Goal: Task Accomplishment & Management: Manage account settings

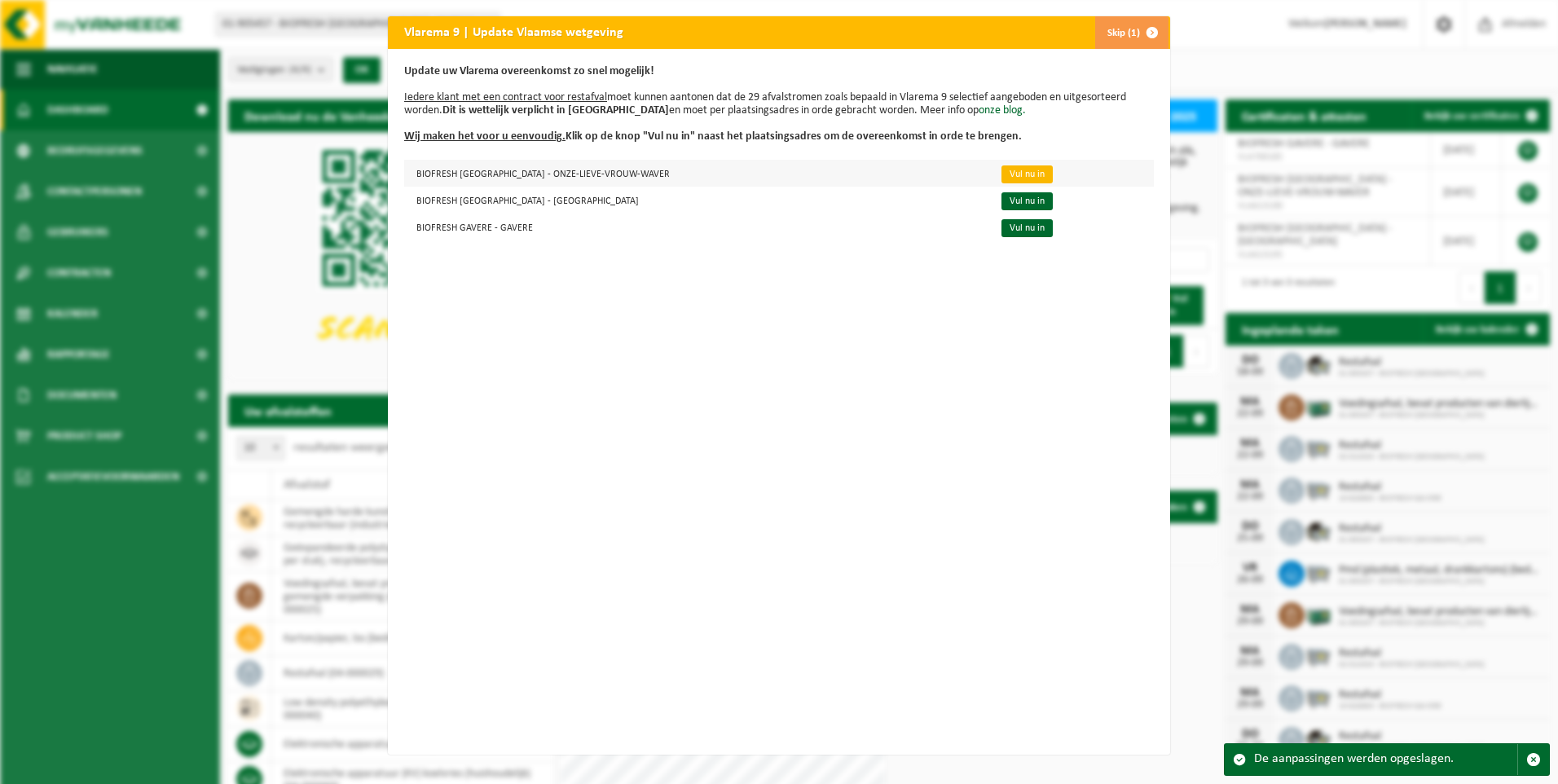
click at [1002, 173] on link "Vul nu in" at bounding box center [1027, 174] width 52 height 18
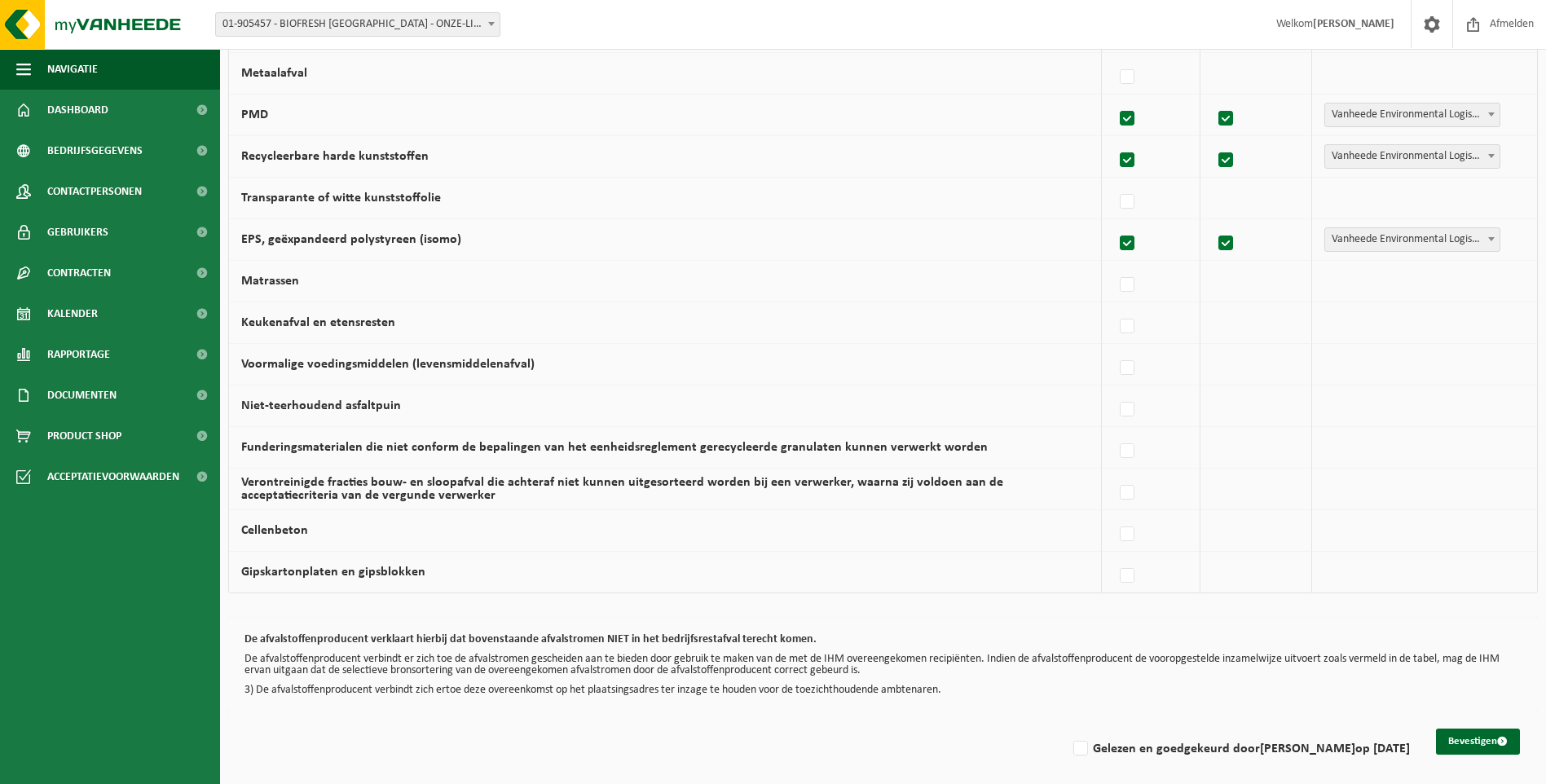
scroll to position [906, 0]
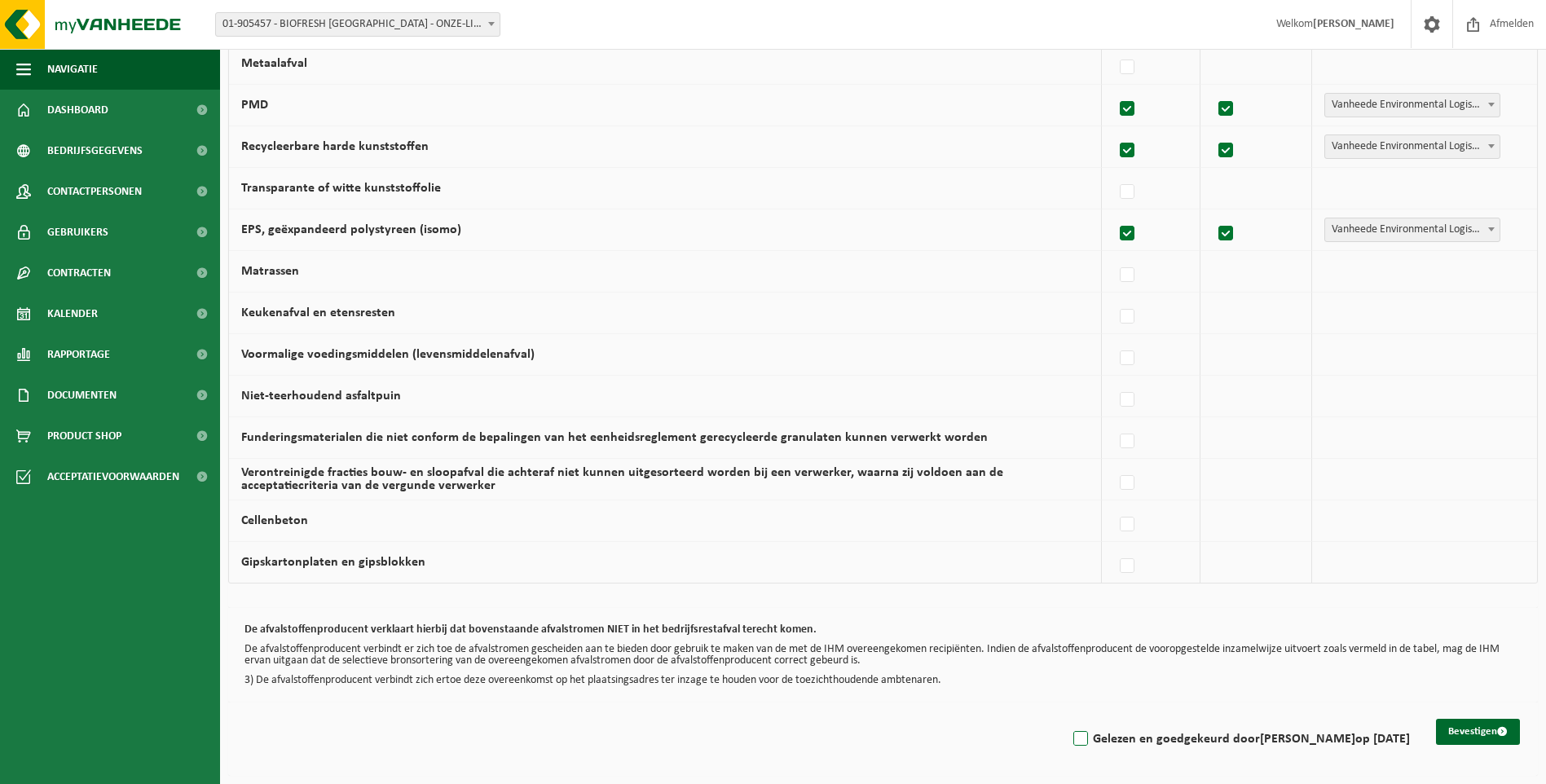
click at [1076, 733] on label "Gelezen en goedgekeurd door [PERSON_NAME] op [DATE]" at bounding box center [1239, 739] width 340 height 25
click at [1068, 719] on input "Gelezen en goedgekeurd door [PERSON_NAME] op [DATE]" at bounding box center [1067, 718] width 1 height 1
checkbox input "true"
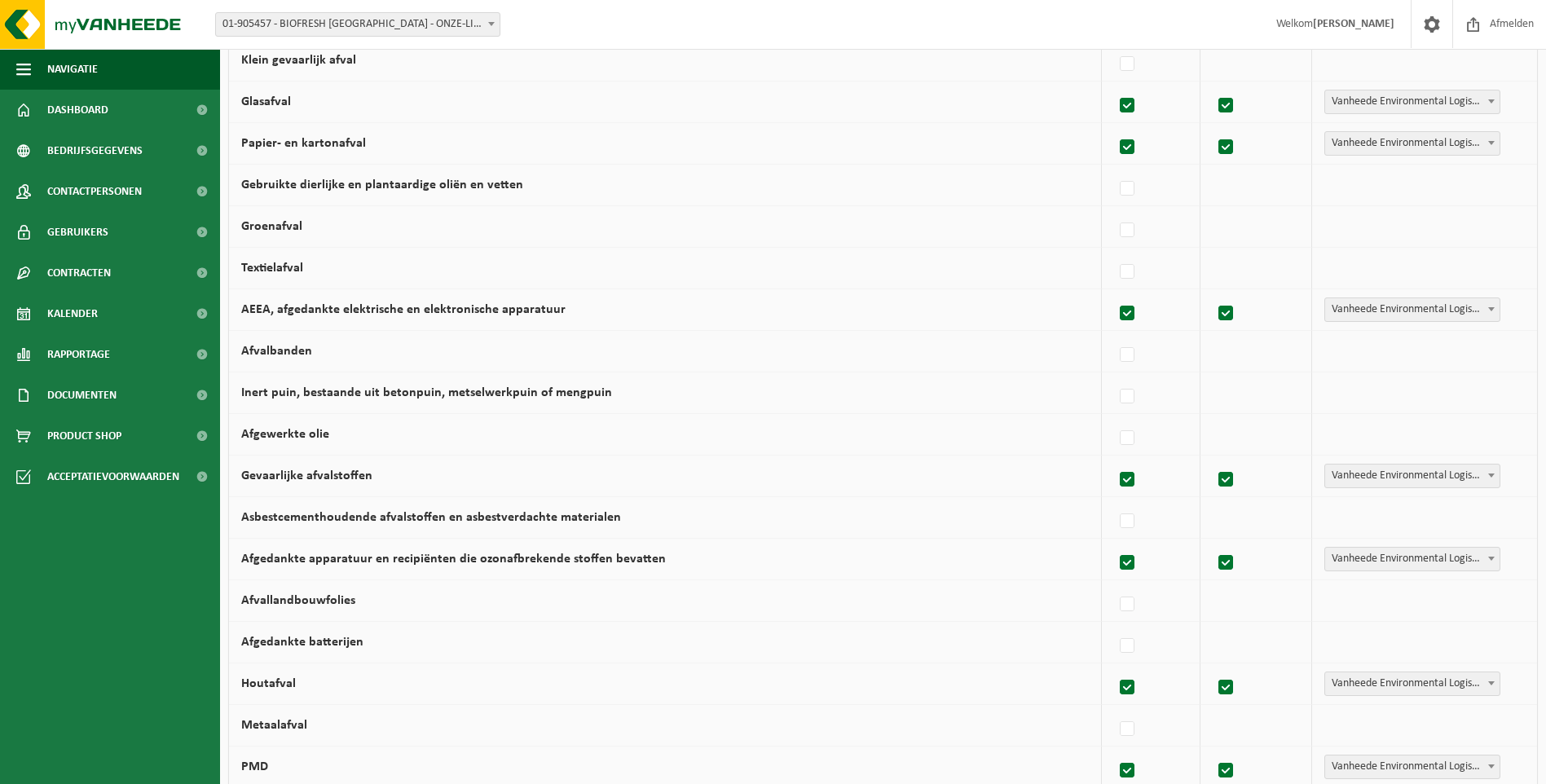
scroll to position [325, 0]
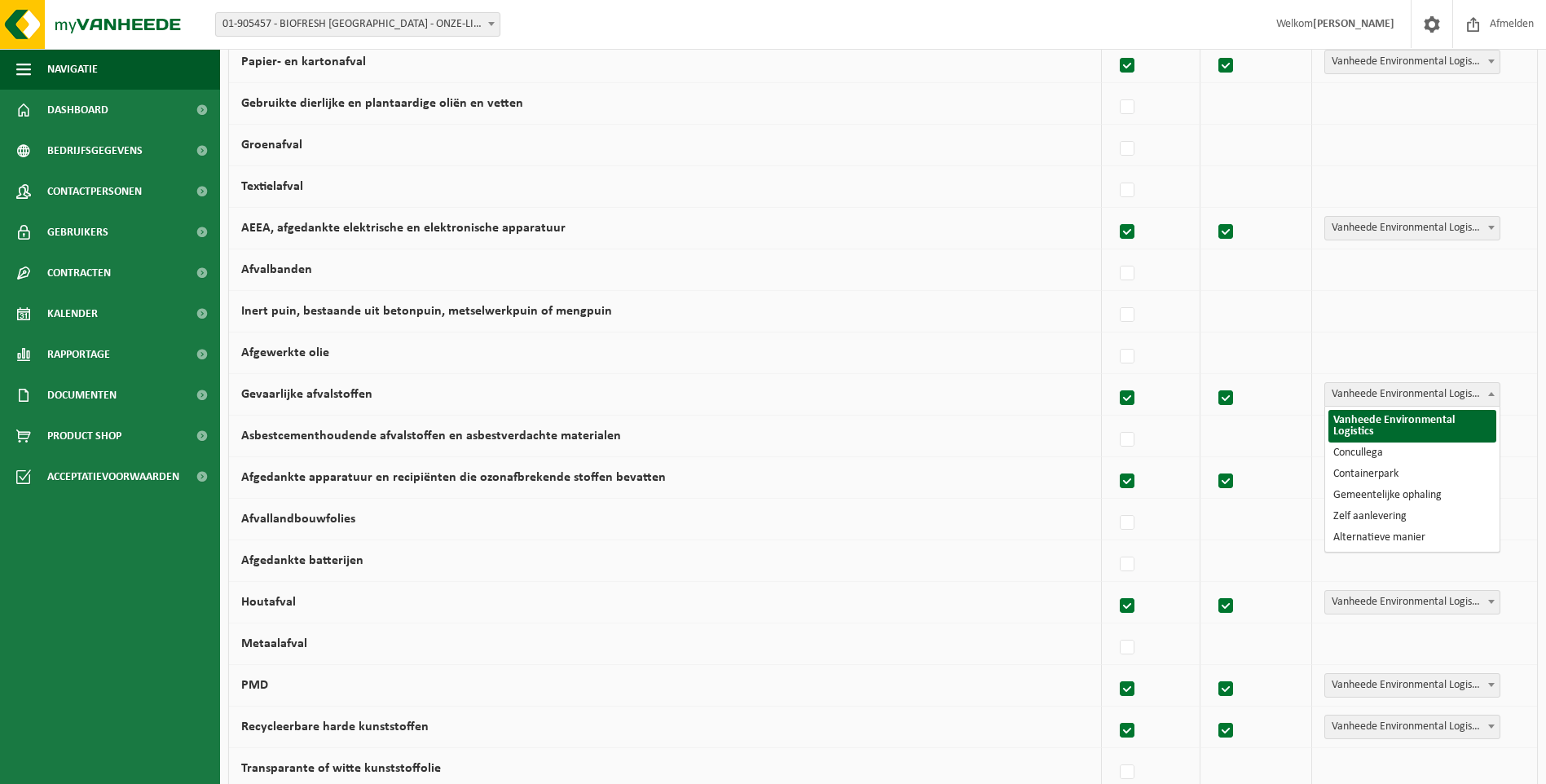
click at [1377, 392] on span "Vanheede Environmental Logistics" at bounding box center [1413, 394] width 174 height 23
click at [965, 364] on td "Afgewerkte olie" at bounding box center [665, 352] width 873 height 41
click at [314, 395] on label "Gevaarlijke afvalstoffen" at bounding box center [307, 394] width 131 height 13
click at [1114, 378] on input "Gevaarlijke afvalstoffen" at bounding box center [1114, 377] width 1 height 1
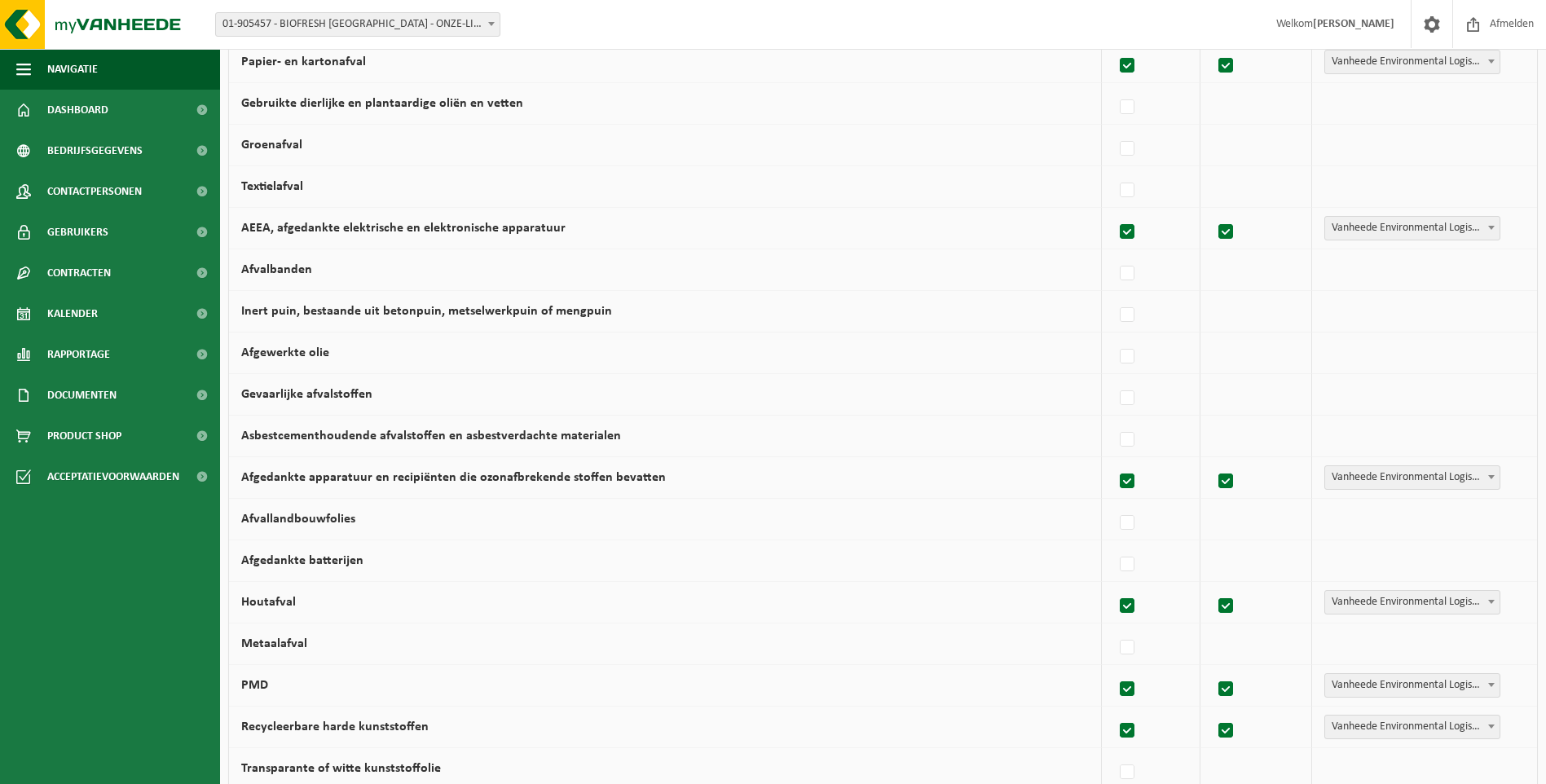
click at [314, 395] on label "Gevaarlijke afvalstoffen" at bounding box center [307, 394] width 131 height 13
click at [1114, 378] on input "Gevaarlijke afvalstoffen" at bounding box center [1114, 377] width 1 height 1
checkbox input "true"
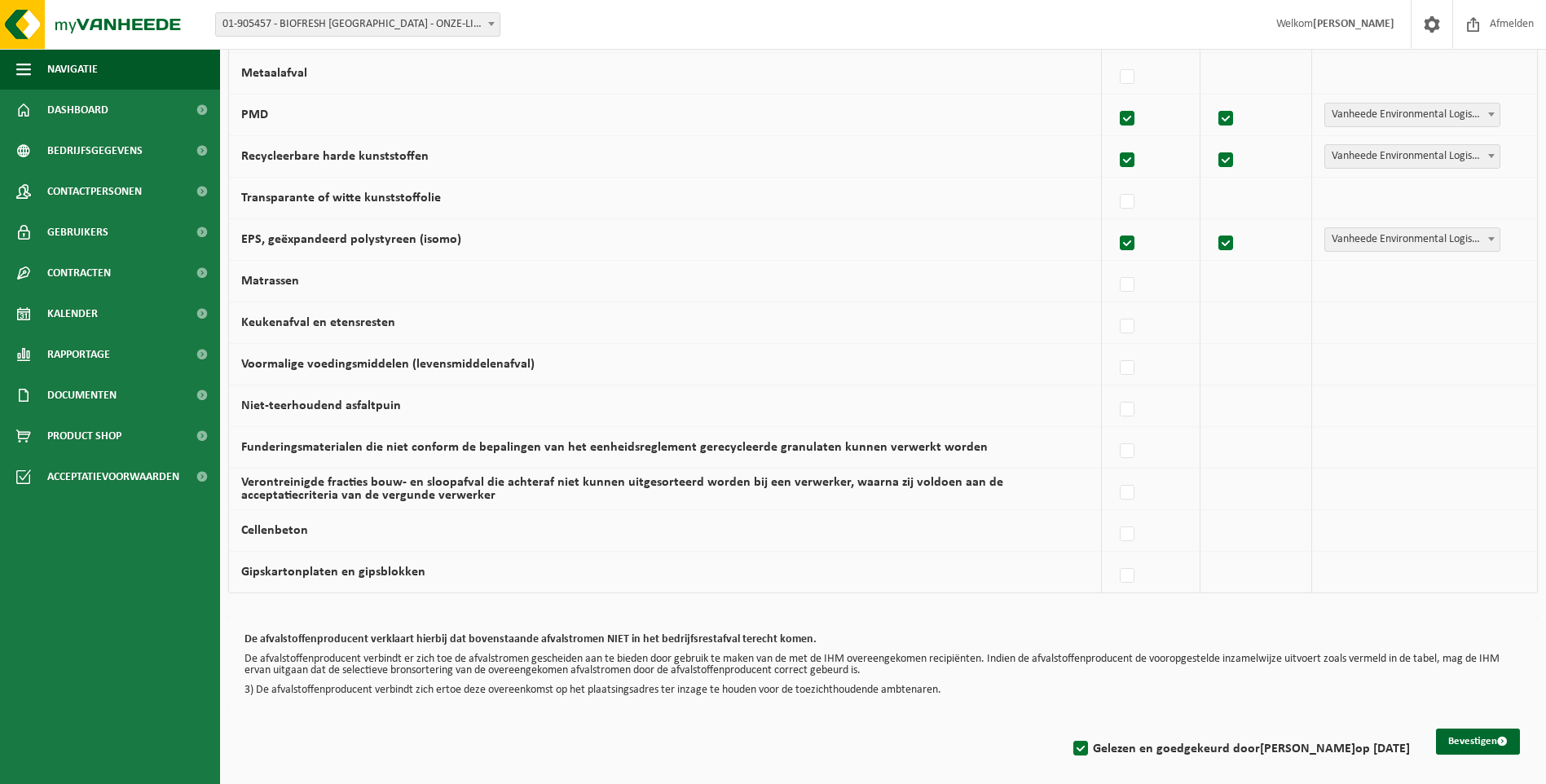
scroll to position [906, 0]
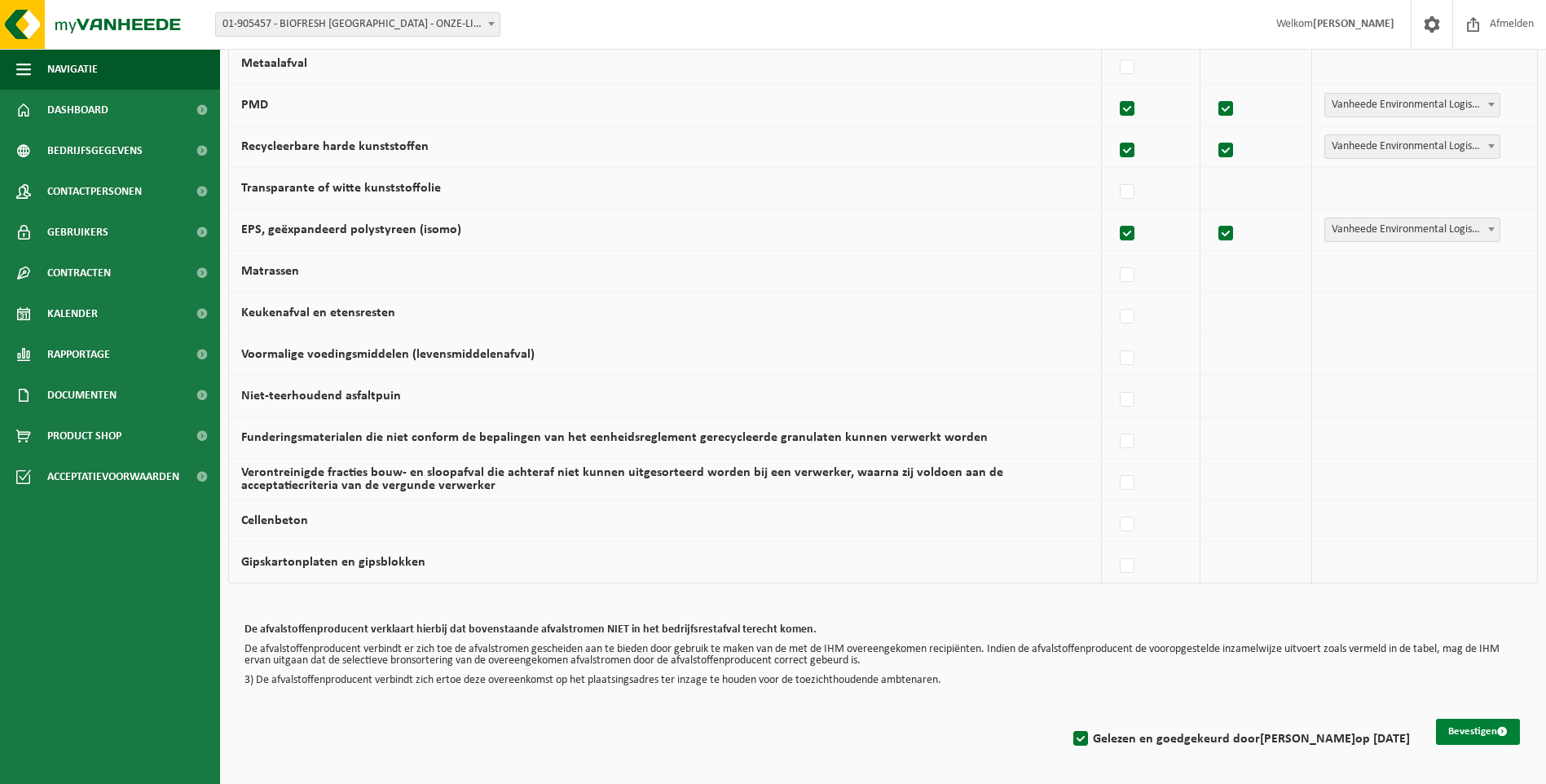
click at [1465, 725] on button "Bevestigen" at bounding box center [1479, 731] width 84 height 26
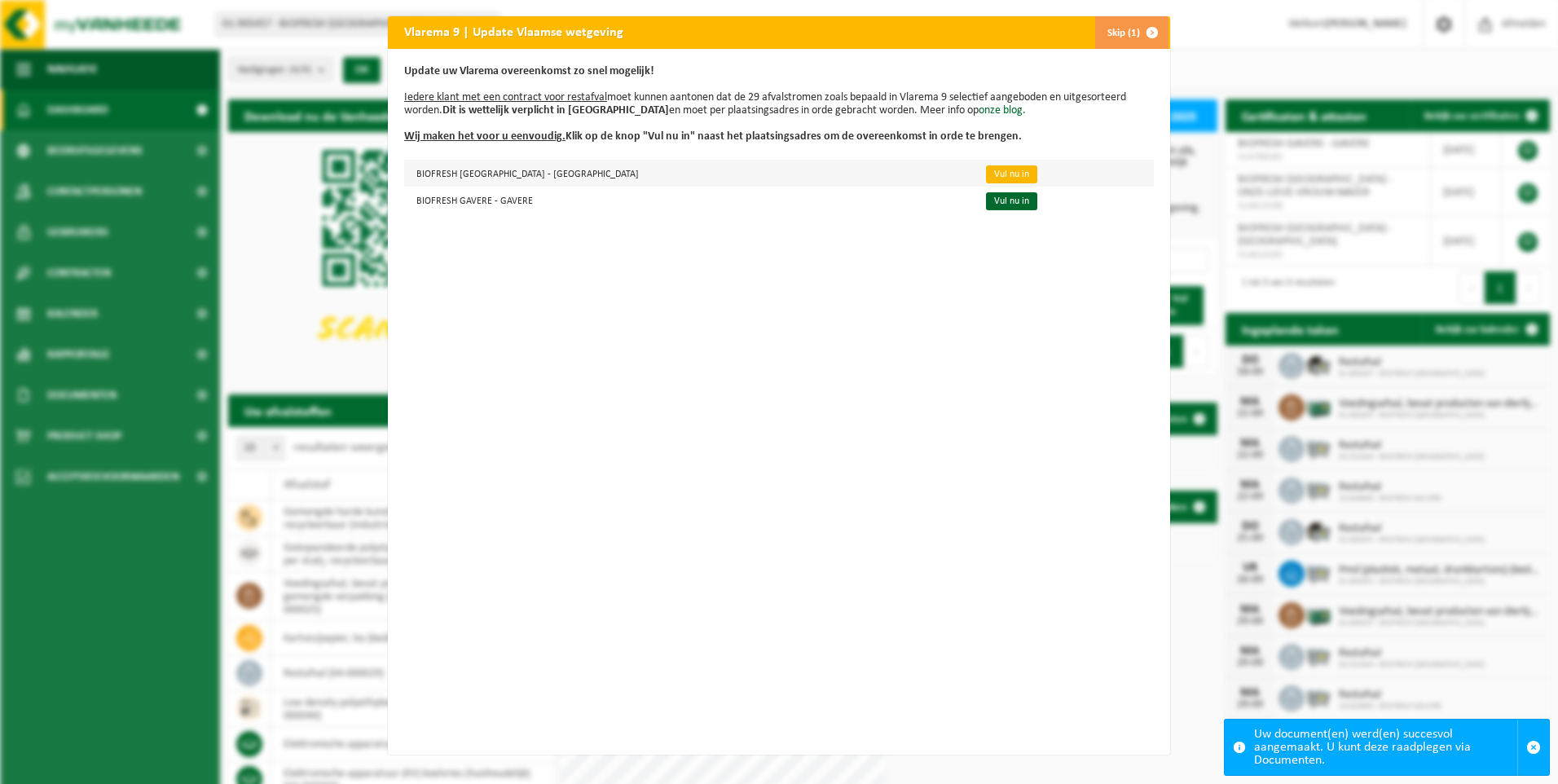
click at [986, 173] on link "Vul nu in" at bounding box center [1012, 174] width 52 height 18
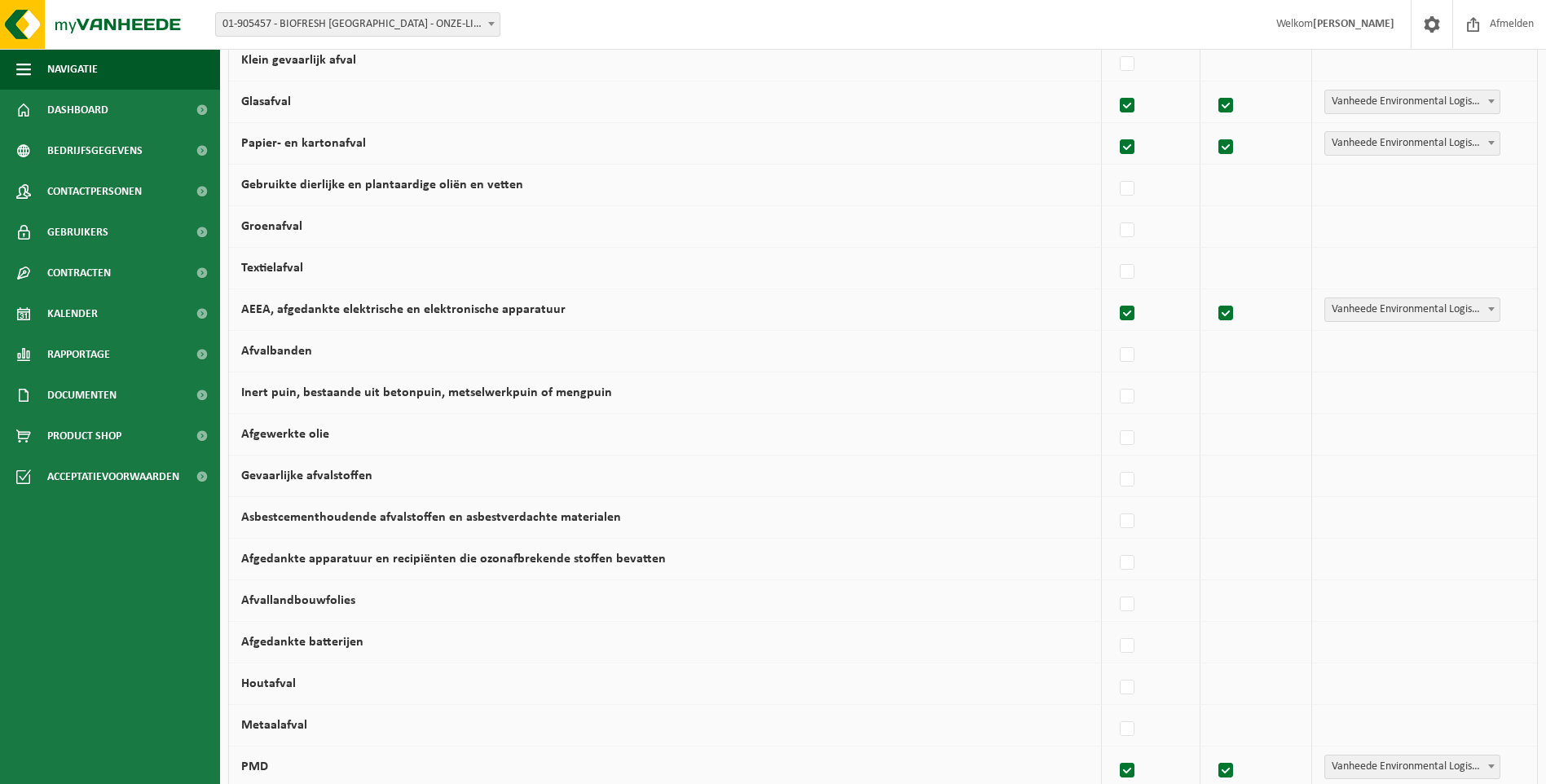
scroll to position [325, 0]
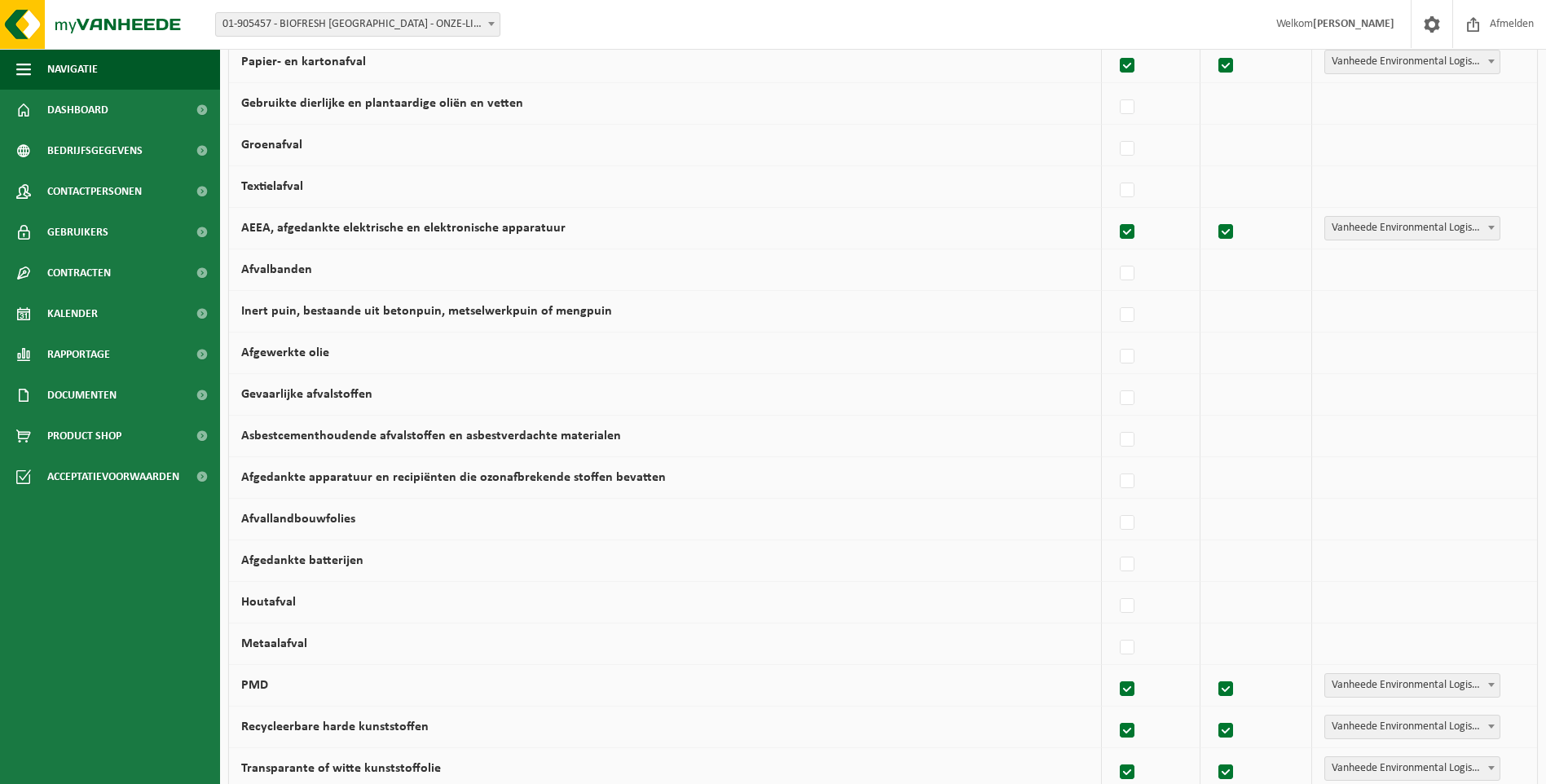
click at [317, 604] on td "Houtafval" at bounding box center [665, 602] width 873 height 41
click at [277, 595] on label "Houtafval" at bounding box center [268, 602] width 55 height 13
click at [1114, 586] on input "Houtafval" at bounding box center [1114, 585] width 1 height 1
checkbox input "true"
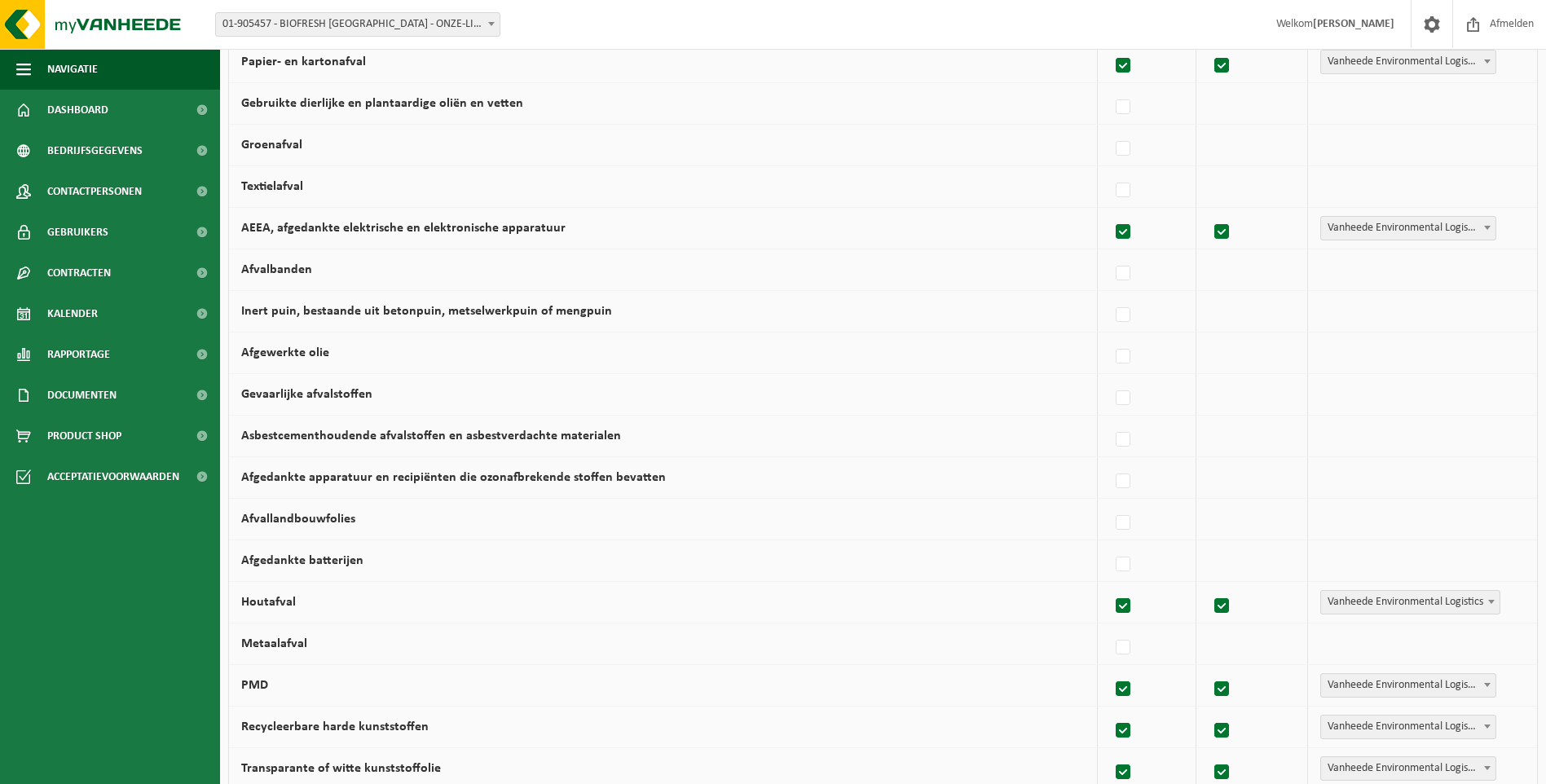
click at [277, 595] on label "Houtafval" at bounding box center [268, 602] width 55 height 13
click at [1109, 586] on input "Houtafval" at bounding box center [1109, 585] width 1 height 1
checkbox input "false"
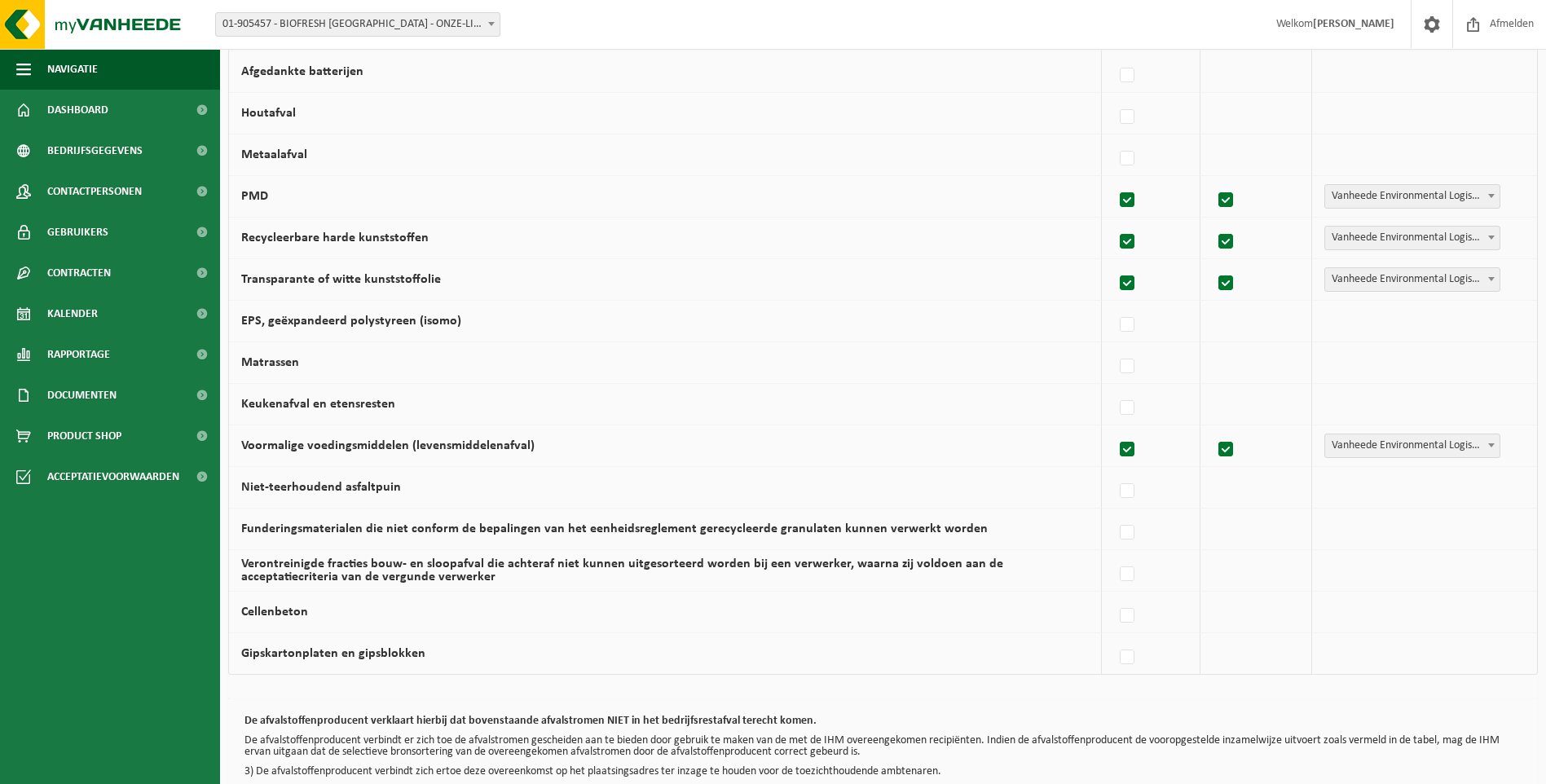
scroll to position [906, 0]
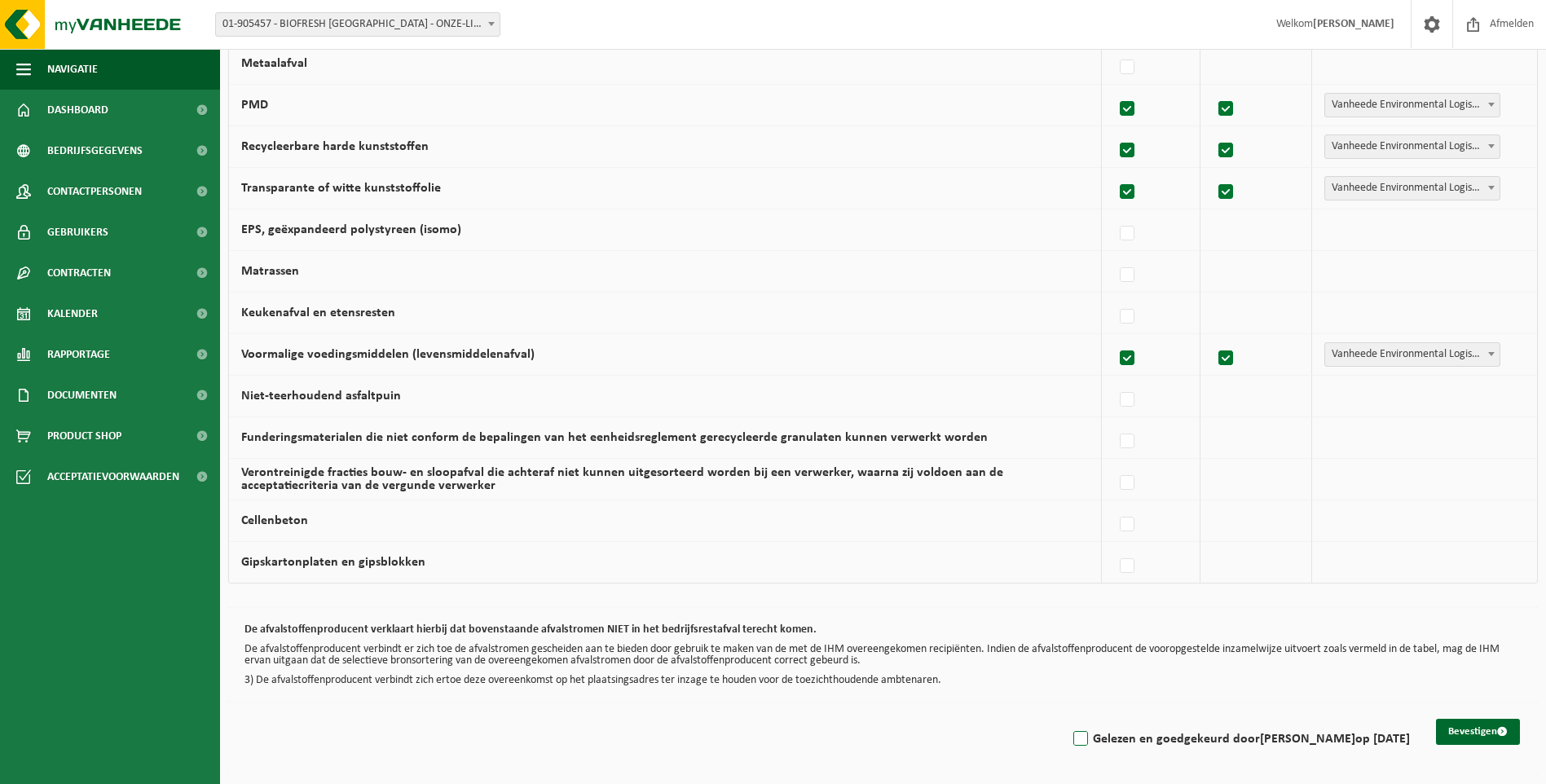
click at [1076, 741] on label "Gelezen en goedgekeurd door [PERSON_NAME] op [DATE]" at bounding box center [1239, 739] width 340 height 25
click at [1068, 719] on input "Gelezen en goedgekeurd door EDDY DE PAUW op 17/09/25" at bounding box center [1067, 718] width 1 height 1
checkbox input "true"
click at [1447, 727] on button "Bevestigen" at bounding box center [1479, 731] width 84 height 26
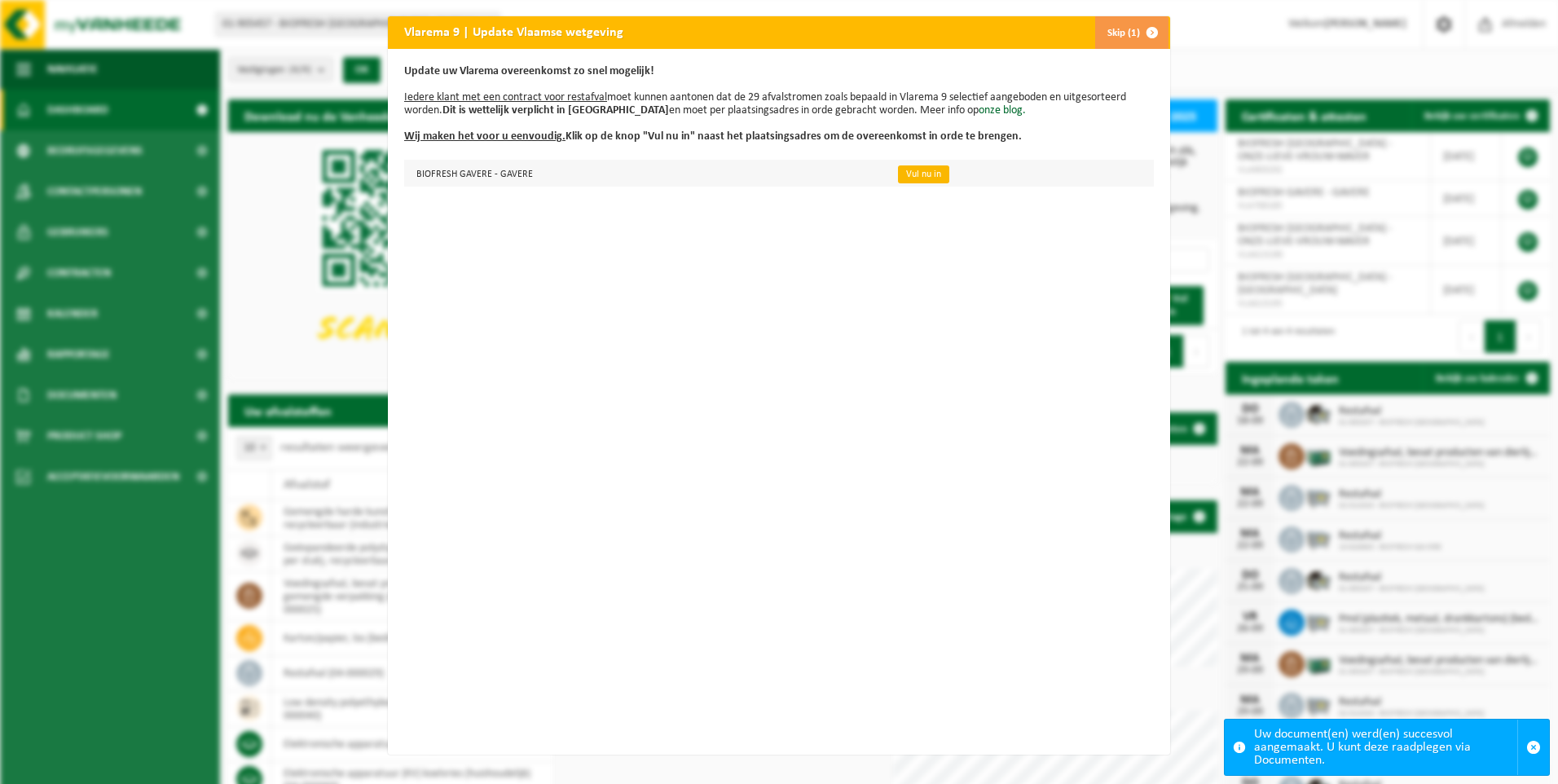
click at [911, 175] on link "Vul nu in" at bounding box center [924, 174] width 52 height 18
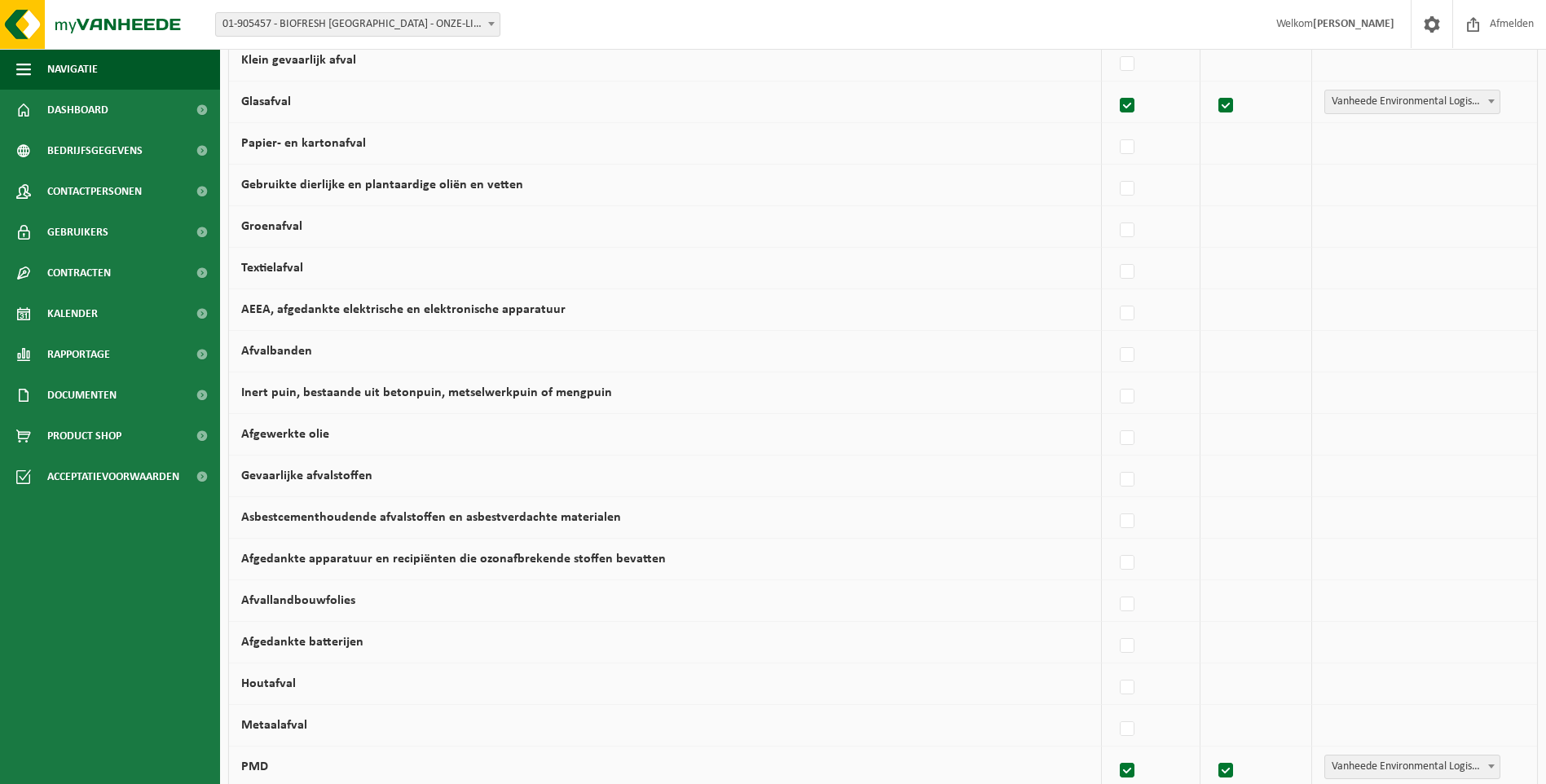
scroll to position [163, 0]
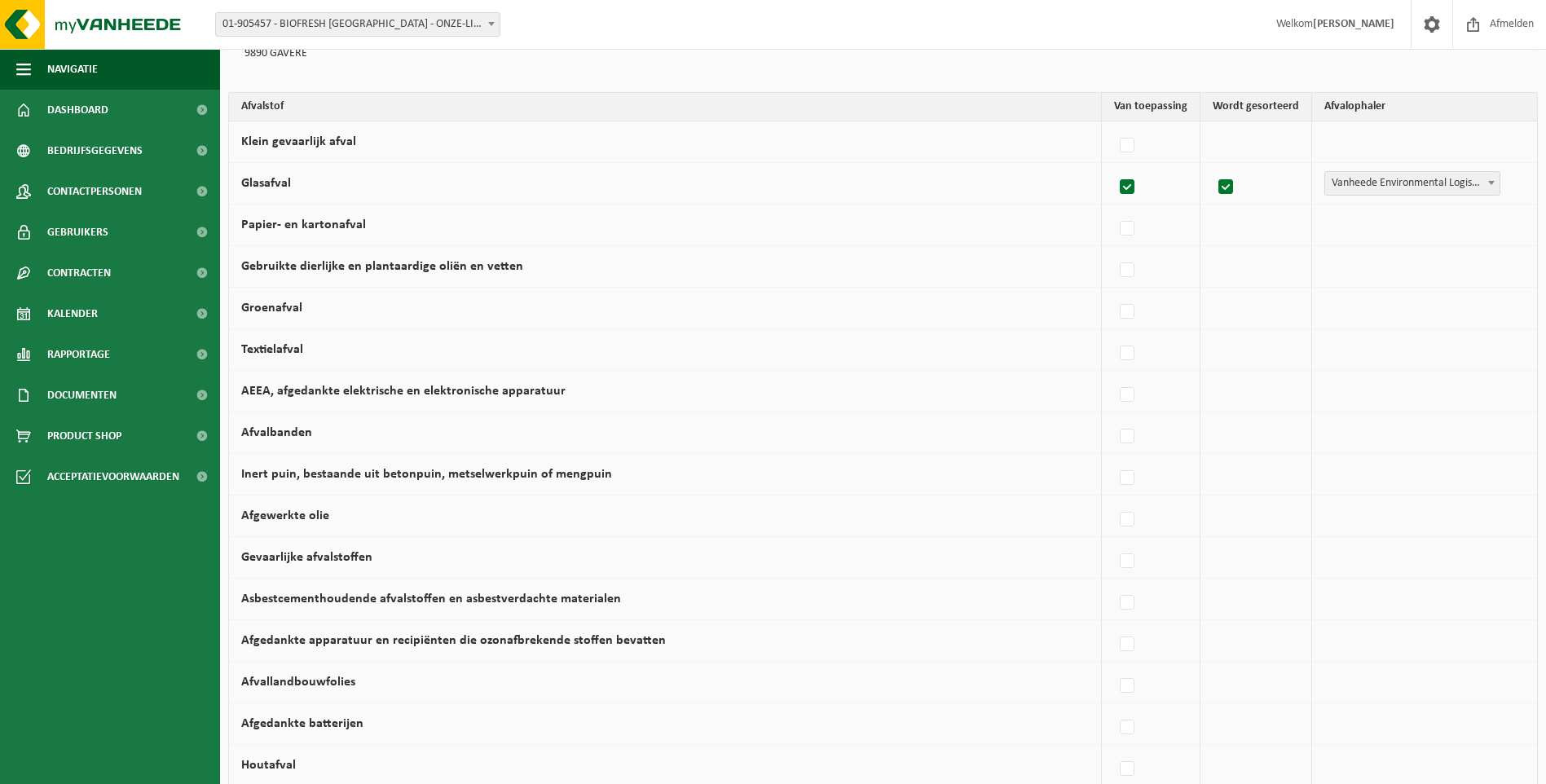
click at [301, 225] on label "Papier- en kartonafval" at bounding box center [304, 225] width 125 height 13
click at [1114, 209] on input "Papier- en kartonafval" at bounding box center [1114, 208] width 1 height 1
checkbox input "true"
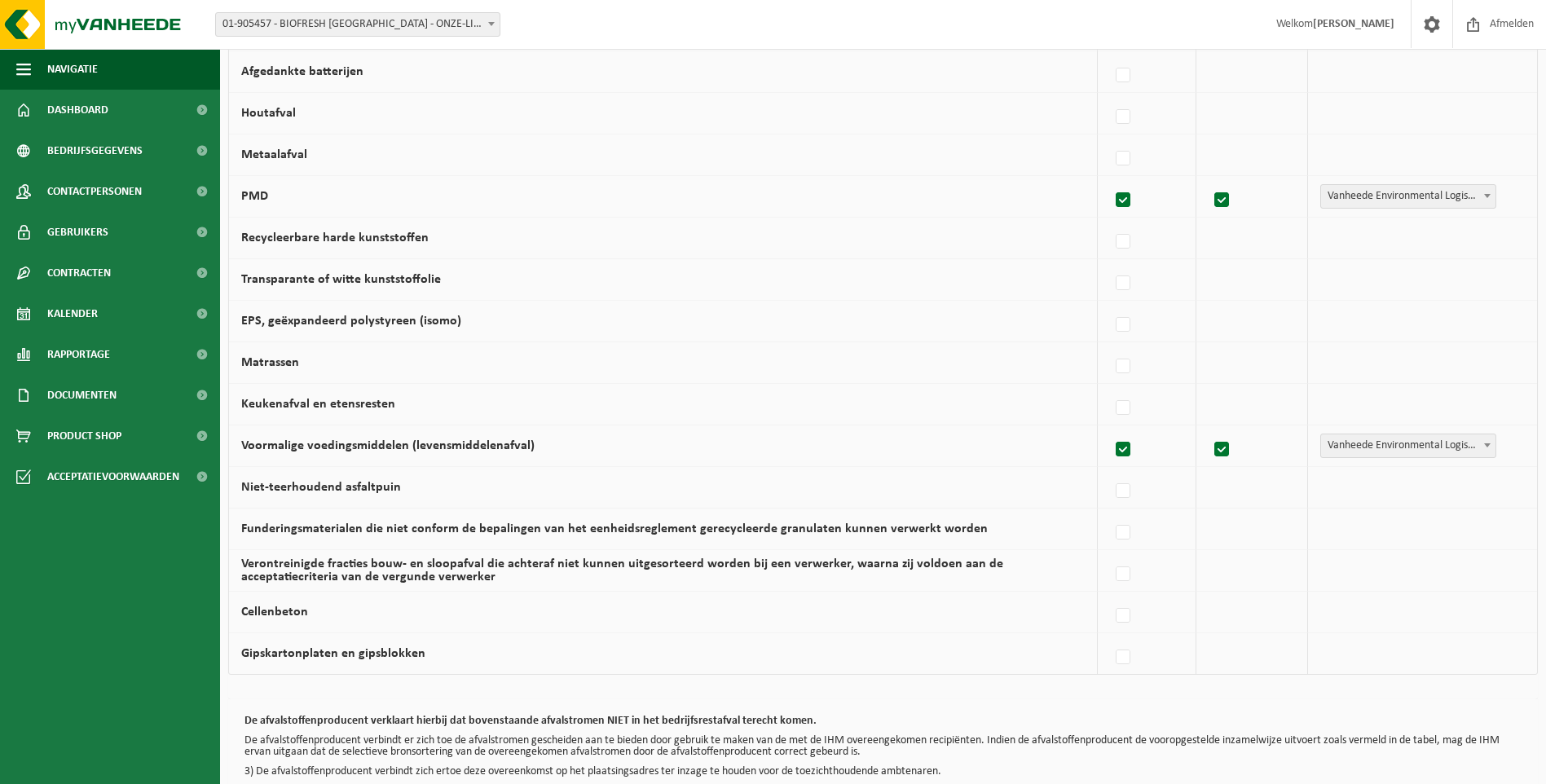
scroll to position [906, 0]
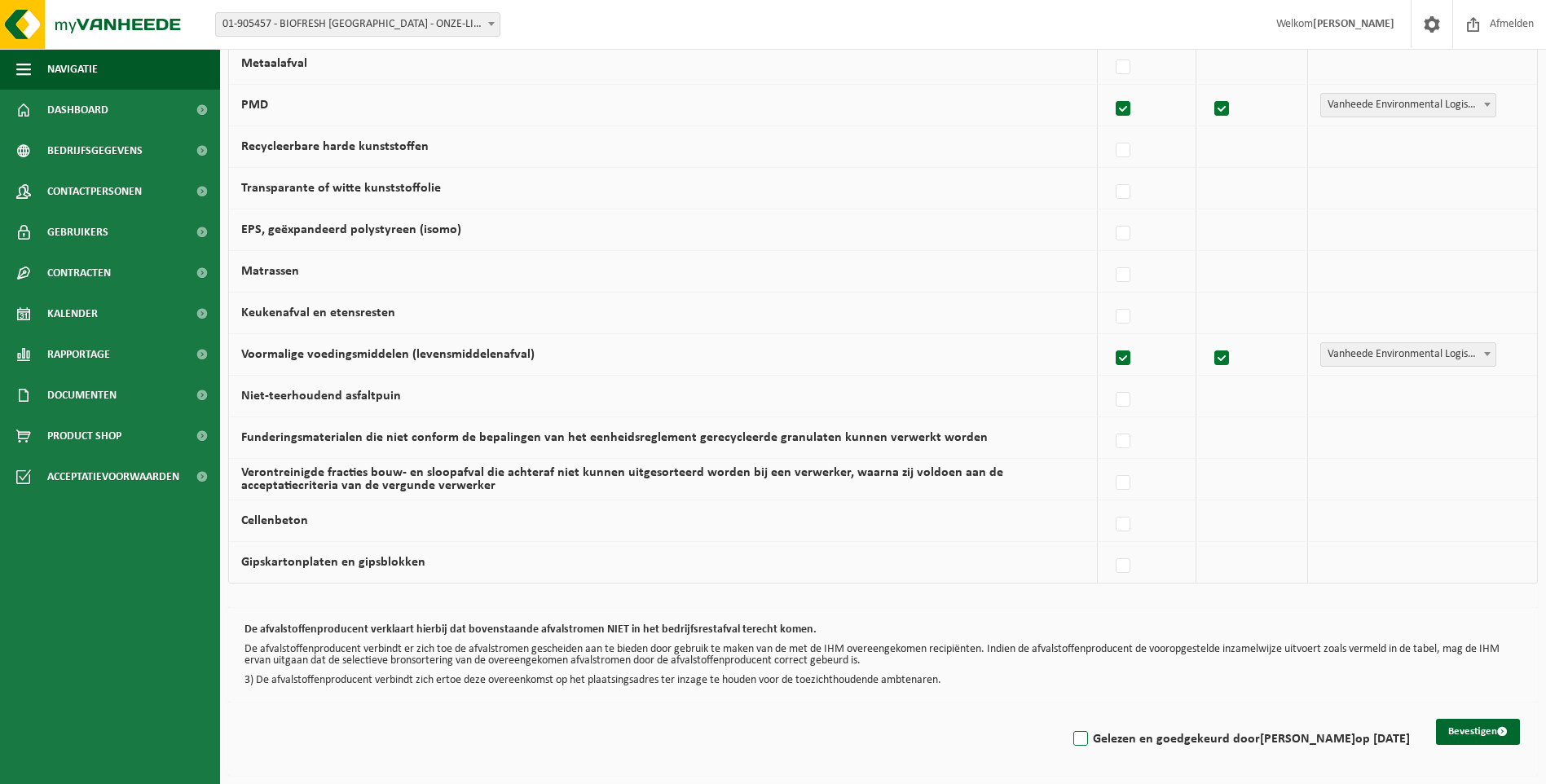
click at [1072, 734] on label "Gelezen en goedgekeurd door EDDY DE PAUW op 17/09/25" at bounding box center [1239, 739] width 340 height 25
click at [1068, 719] on input "Gelezen en goedgekeurd door EDDY DE PAUW op 17/09/25" at bounding box center [1067, 718] width 1 height 1
checkbox input "true"
click at [1448, 726] on button "Bevestigen" at bounding box center [1479, 731] width 84 height 26
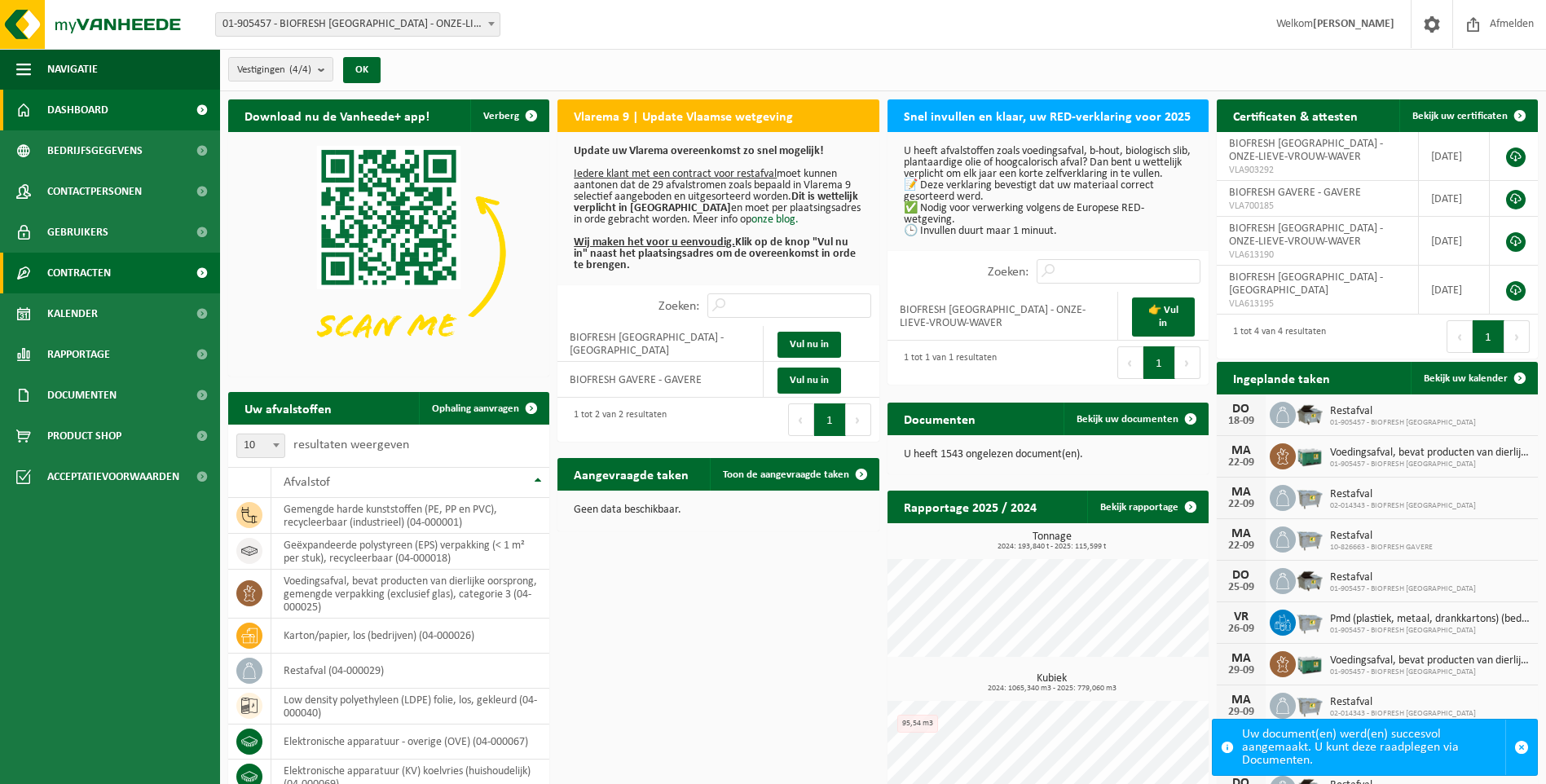
click at [108, 264] on span "Contracten" at bounding box center [79, 273] width 63 height 41
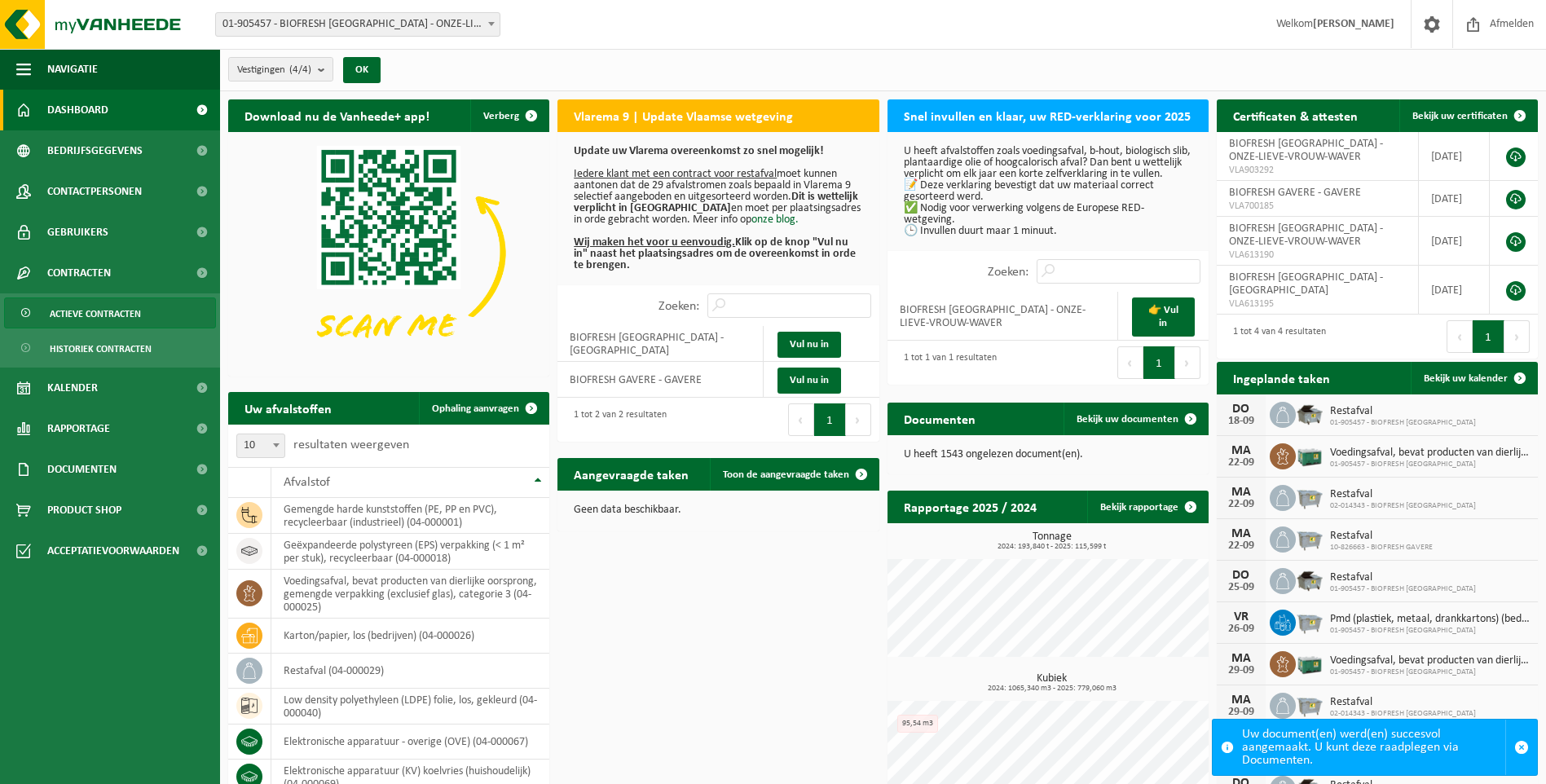
click at [128, 308] on span "Actieve contracten" at bounding box center [95, 313] width 91 height 31
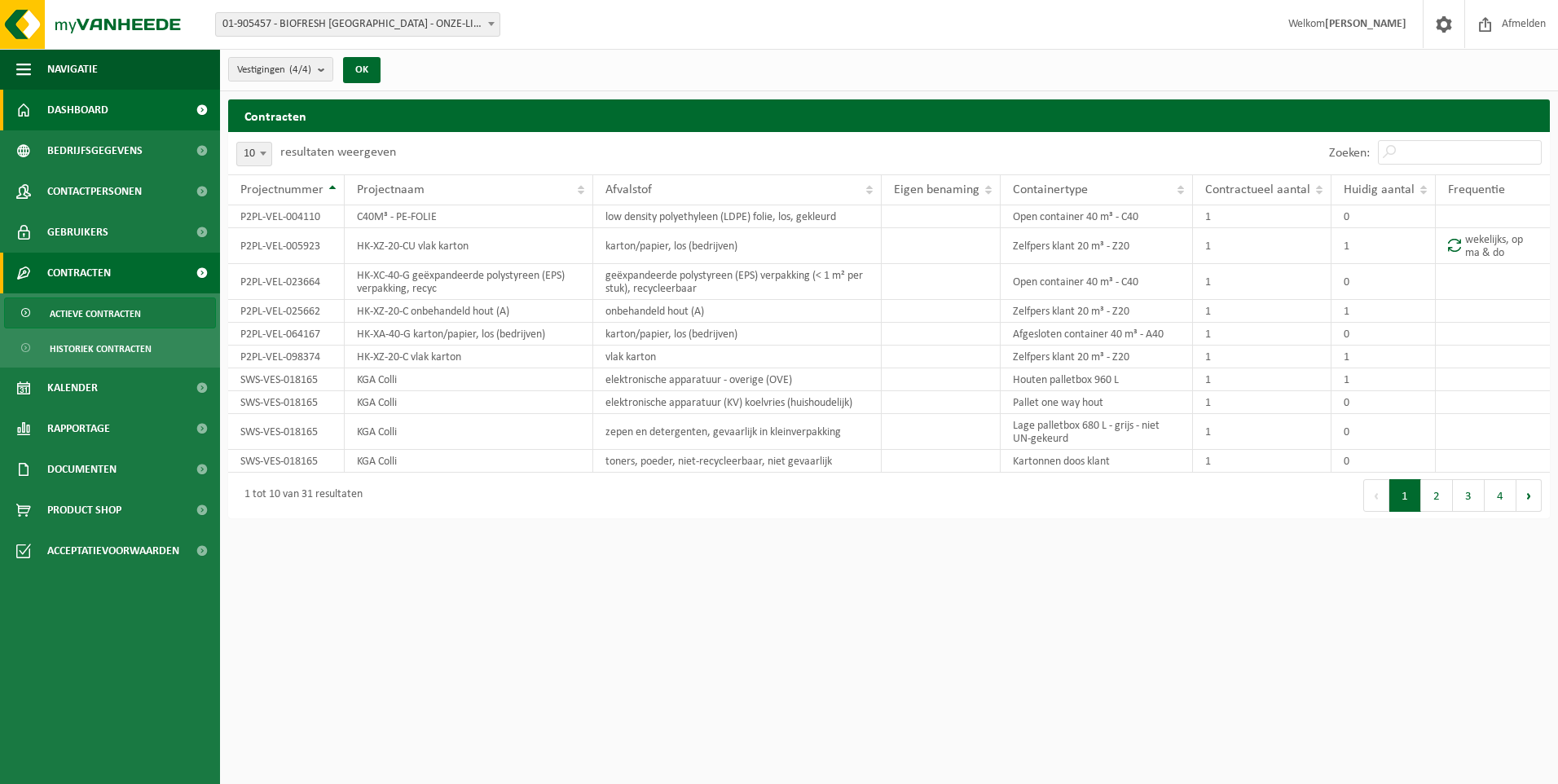
click at [109, 106] on link "Dashboard" at bounding box center [110, 110] width 220 height 41
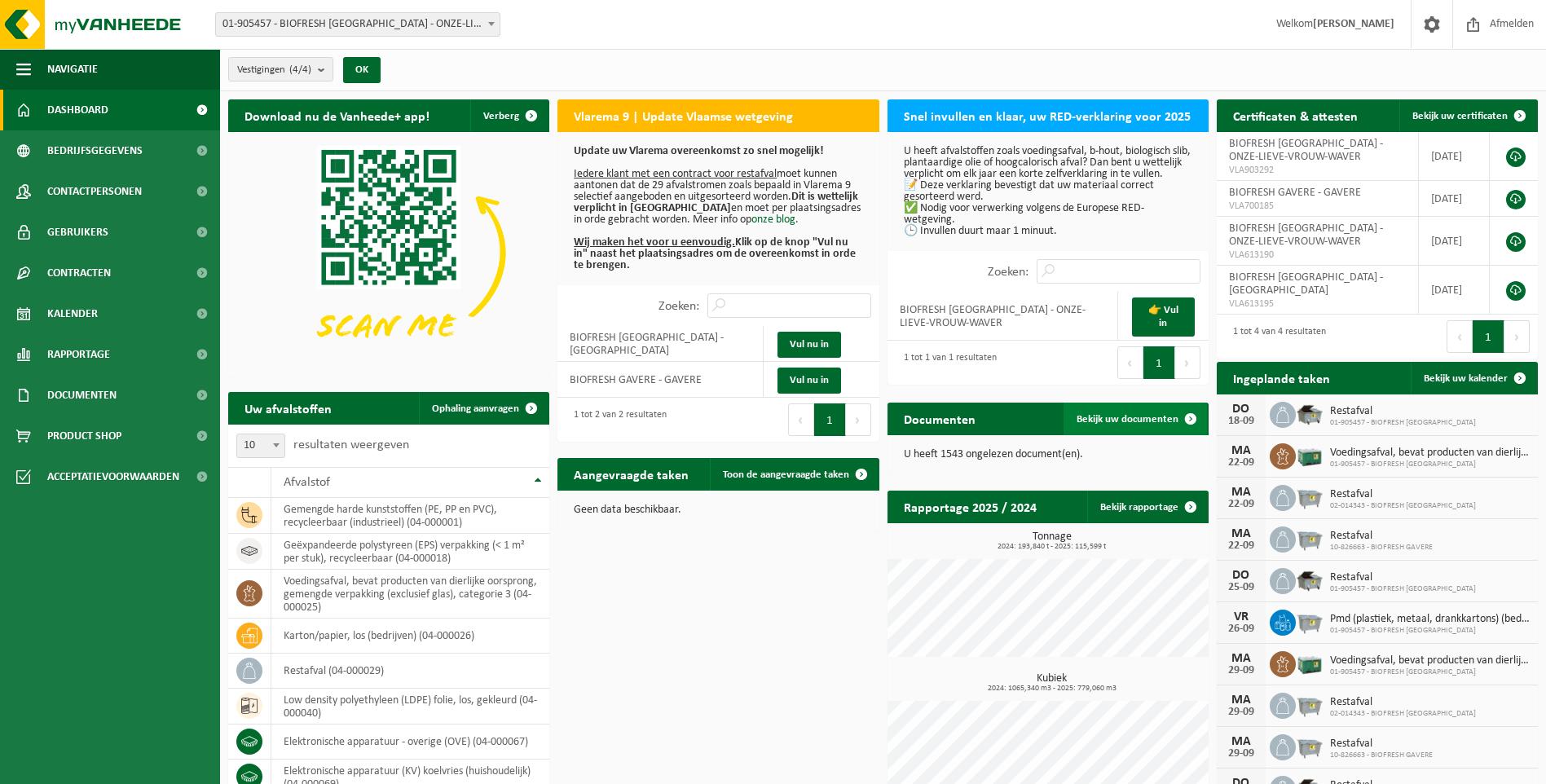
click at [1103, 412] on link "Bekijk uw documenten" at bounding box center [1136, 418] width 144 height 33
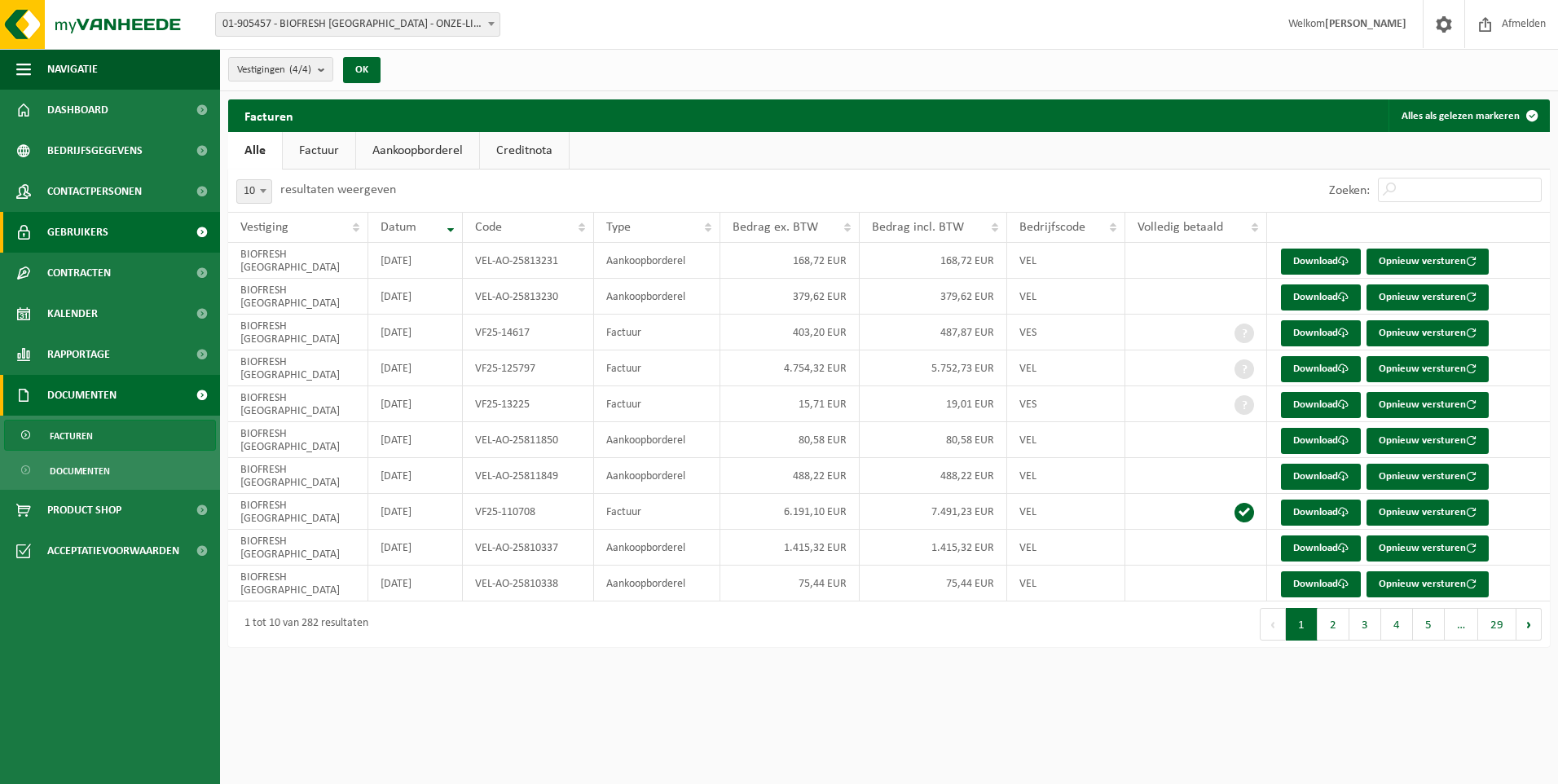
click at [92, 226] on span "Gebruikers" at bounding box center [78, 232] width 61 height 41
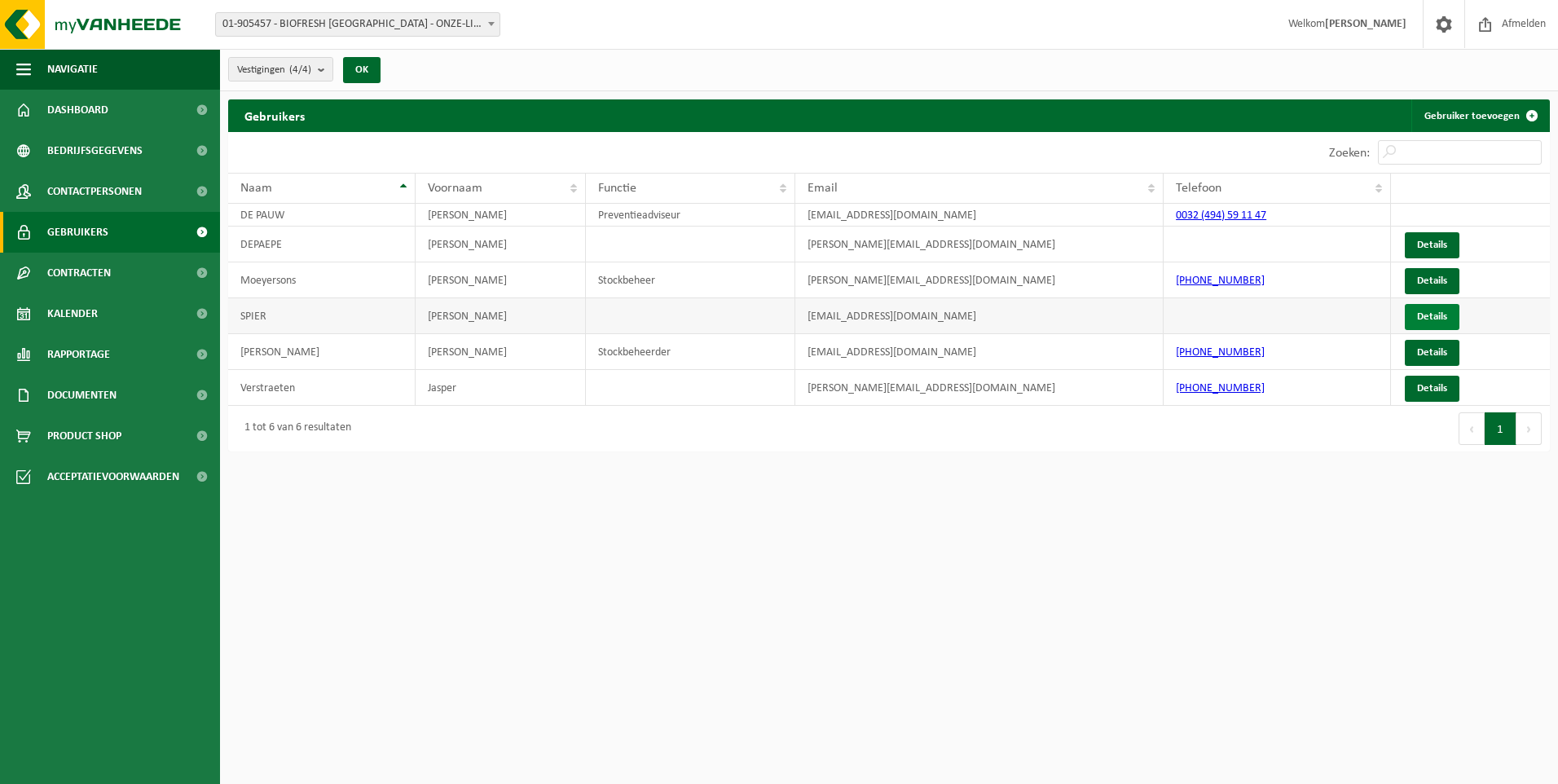
click at [1424, 315] on link "Details" at bounding box center [1432, 316] width 55 height 26
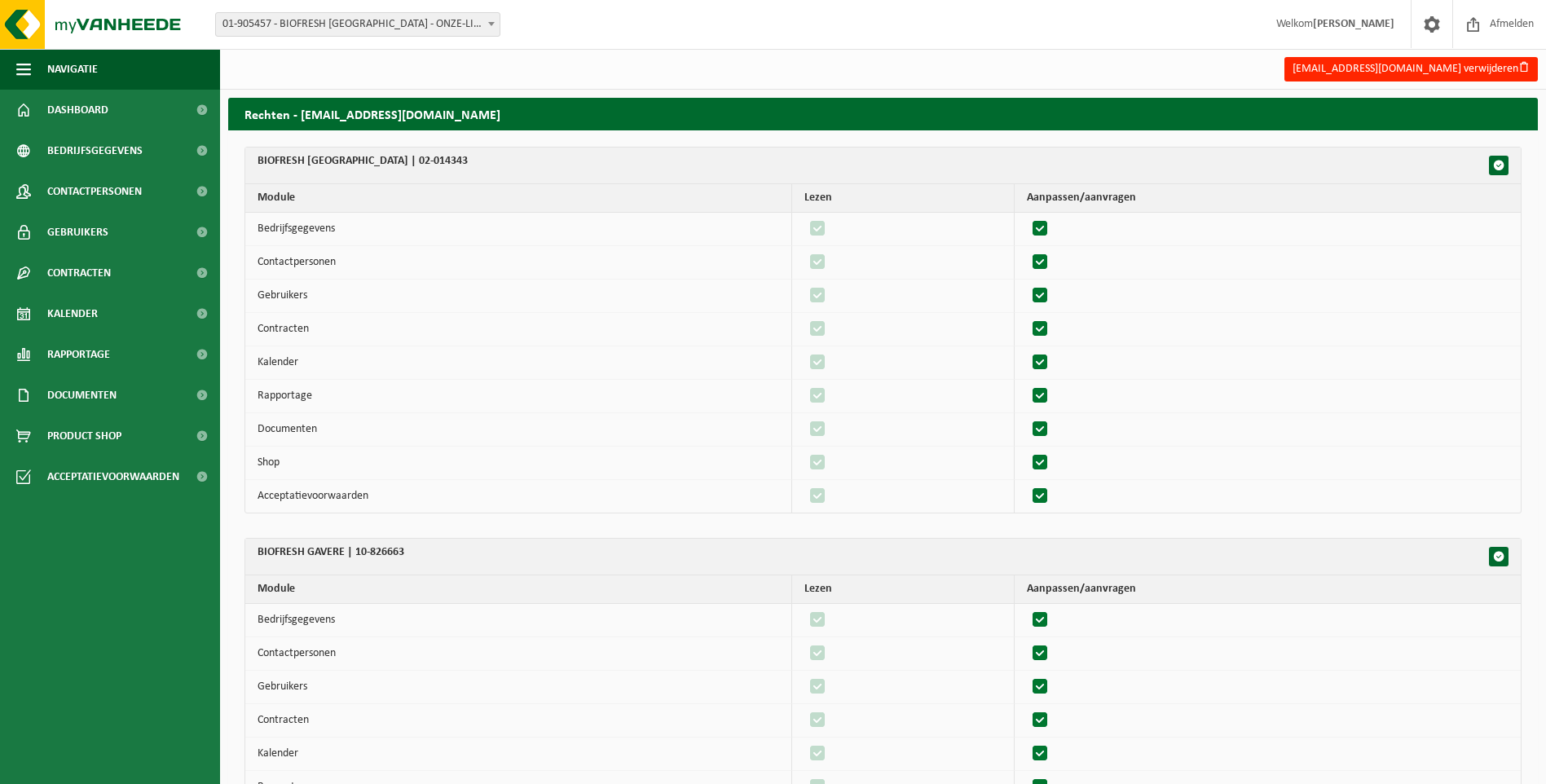
click at [1047, 259] on label"] at bounding box center [1041, 262] width 23 height 25
click at [1027, 250] on input "checkbox" at bounding box center [1026, 249] width 1 height 1
checkbox input "false"
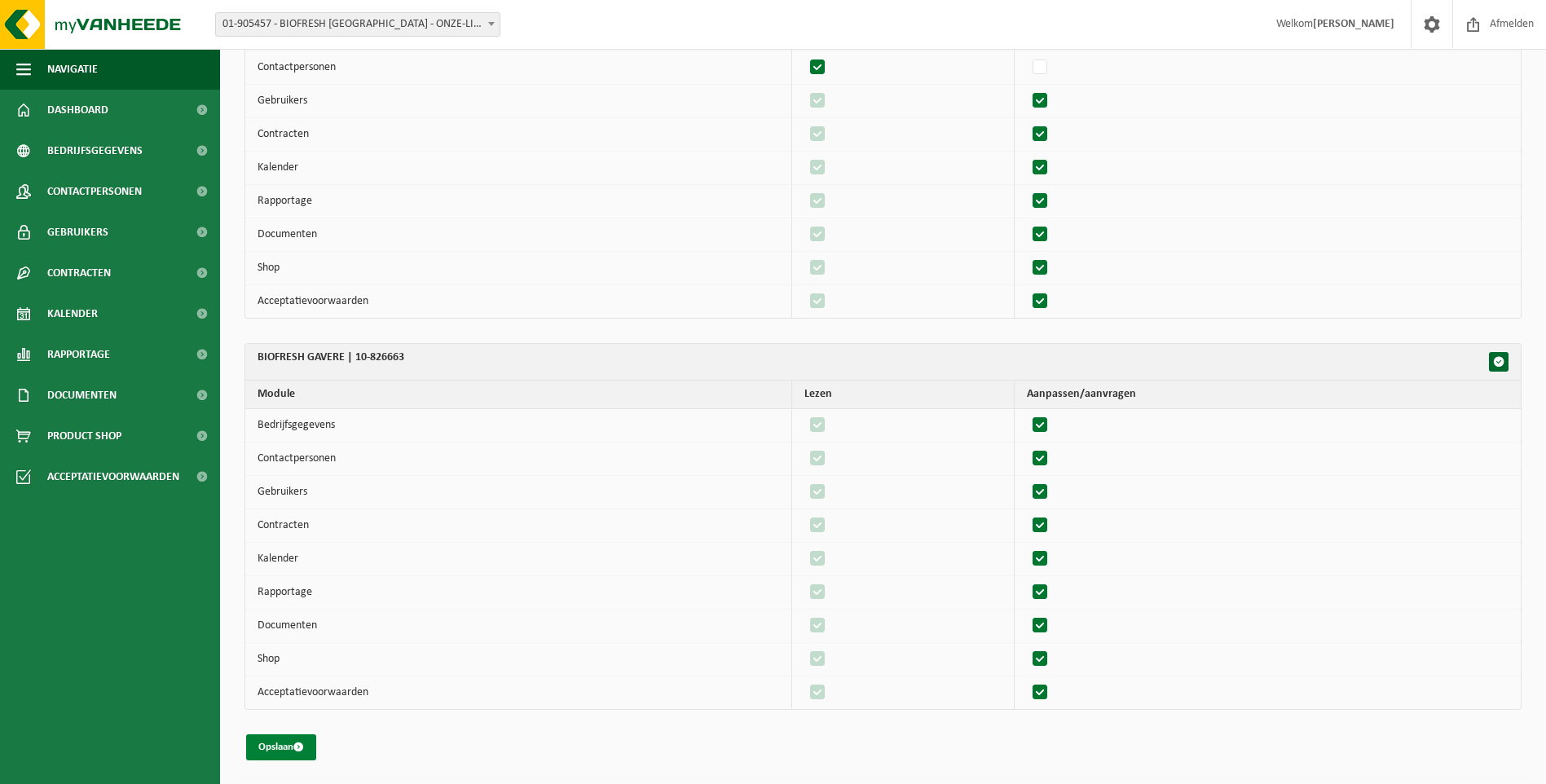
click at [286, 748] on button "Opslaan" at bounding box center [281, 747] width 70 height 26
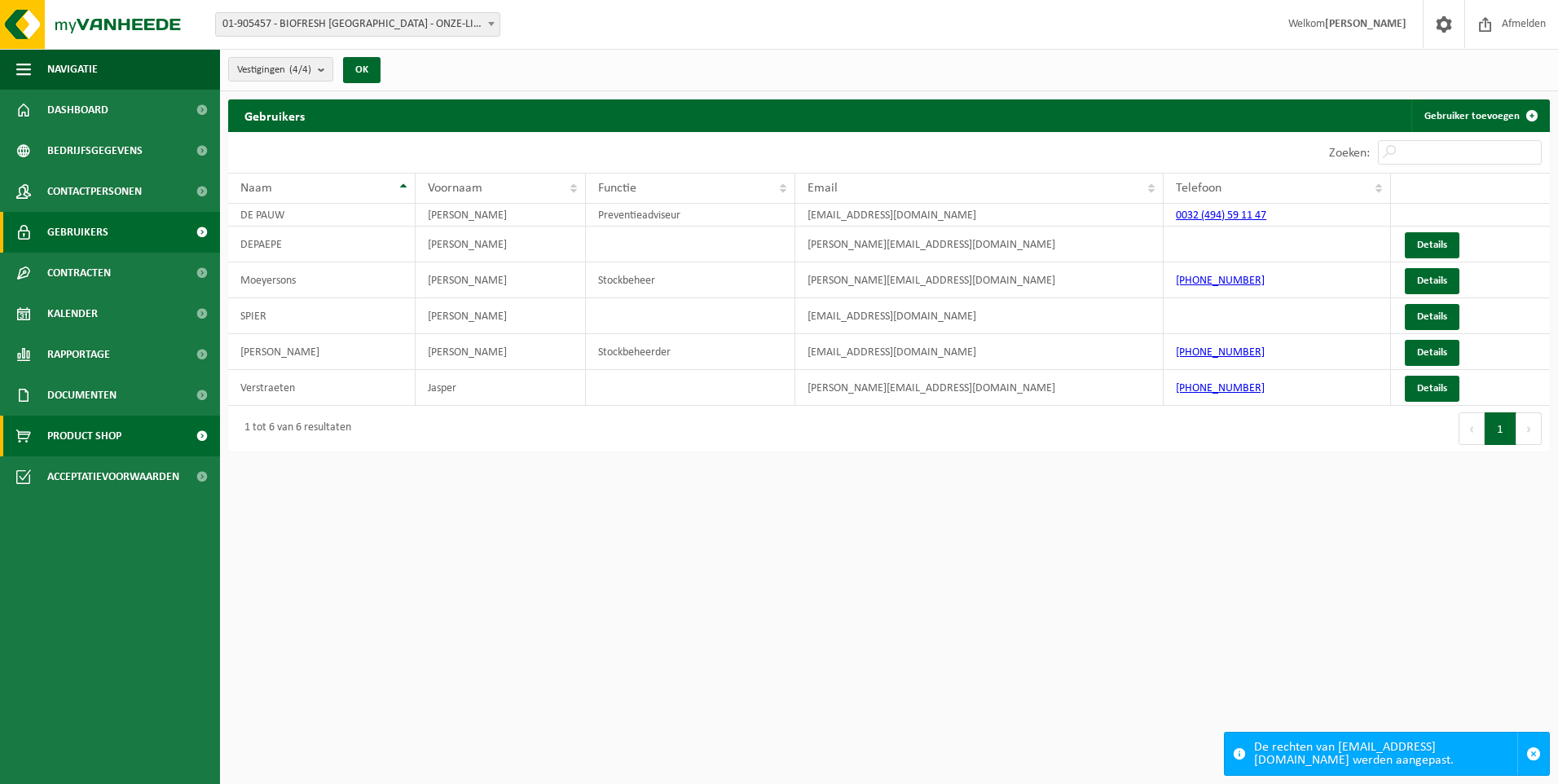
click at [79, 432] on span "Product Shop" at bounding box center [83, 436] width 74 height 41
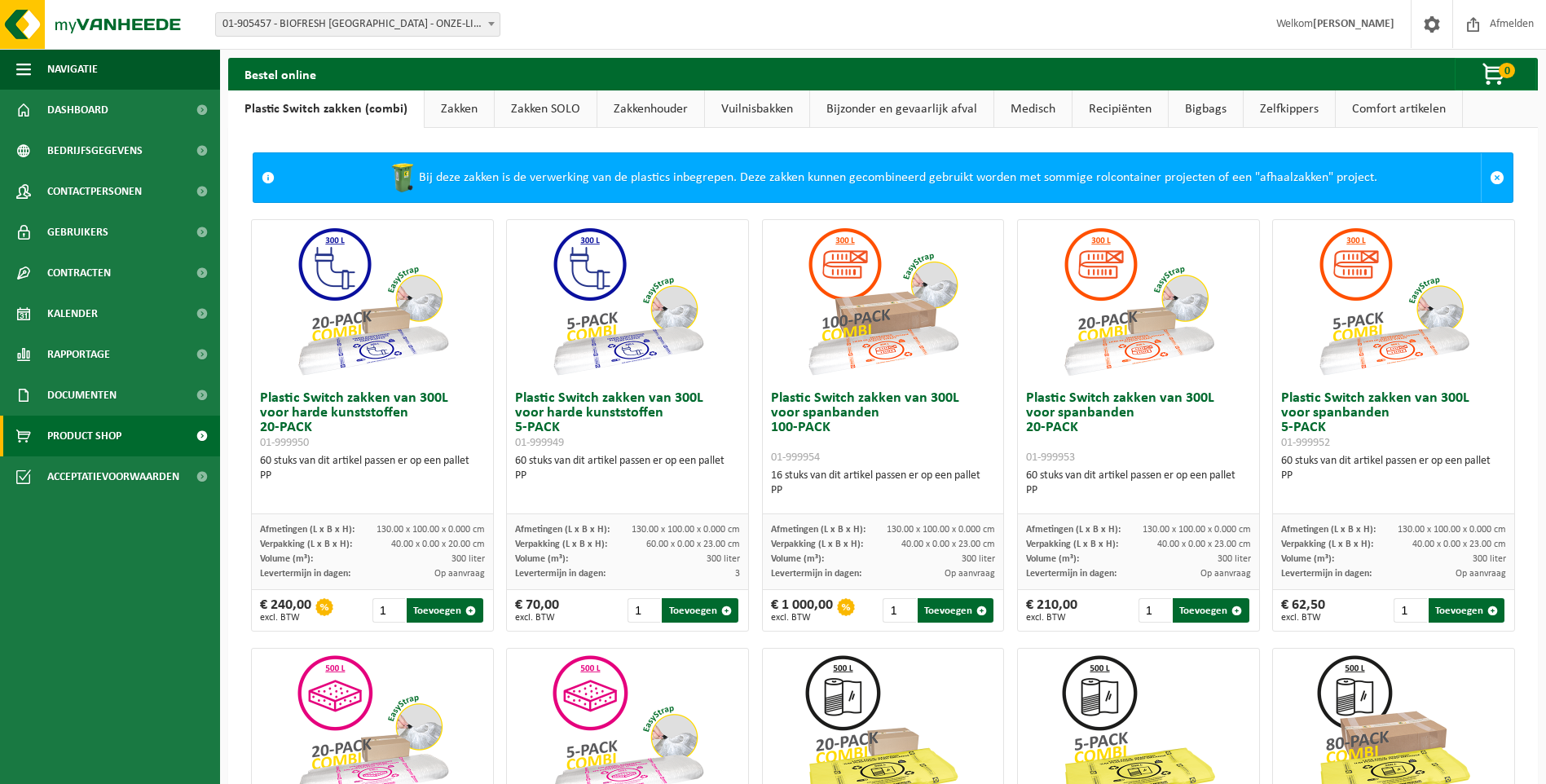
click at [638, 101] on link "Zakkenhouder" at bounding box center [650, 108] width 106 height 37
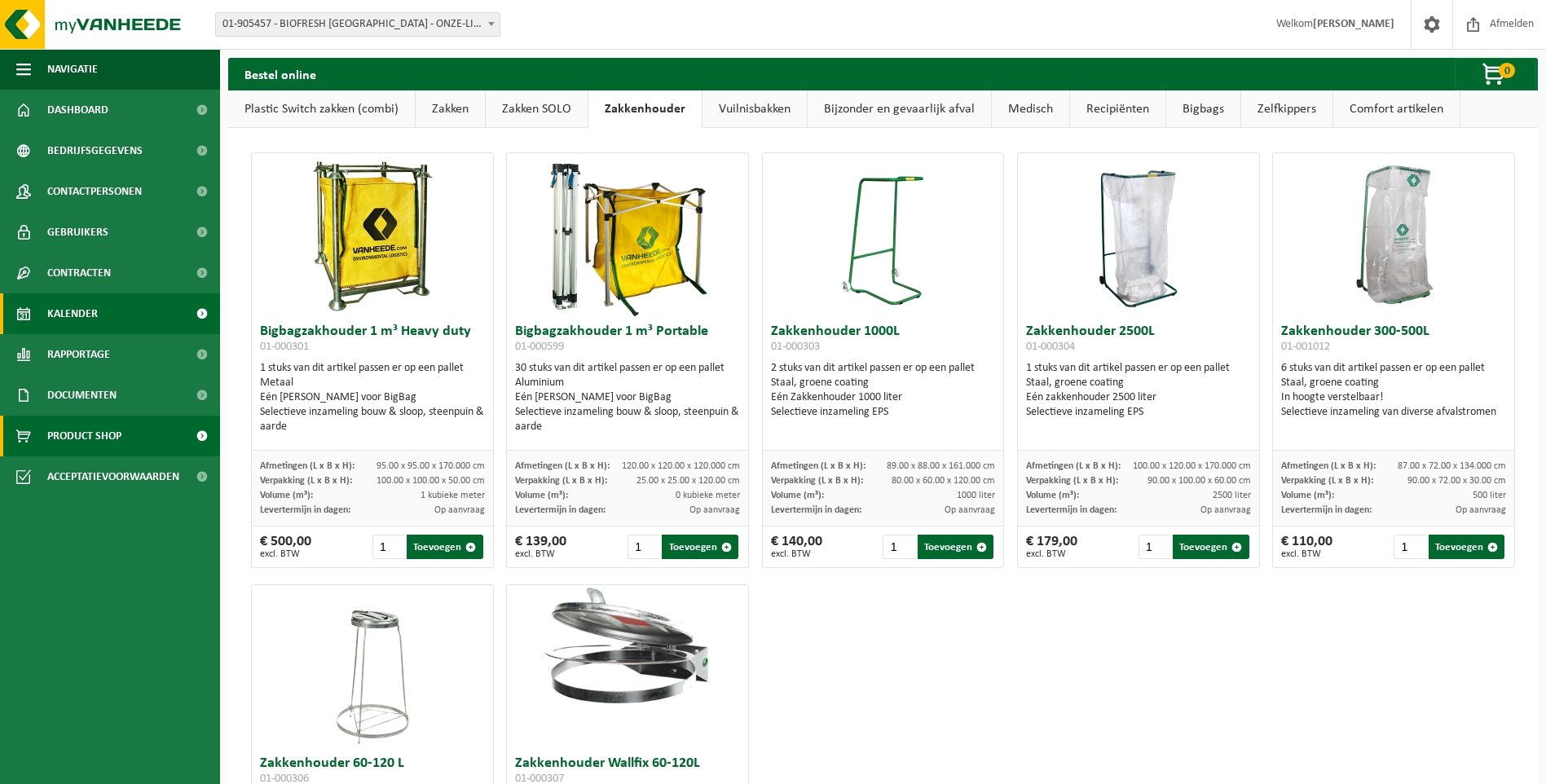
click at [65, 314] on span "Kalender" at bounding box center [72, 313] width 51 height 41
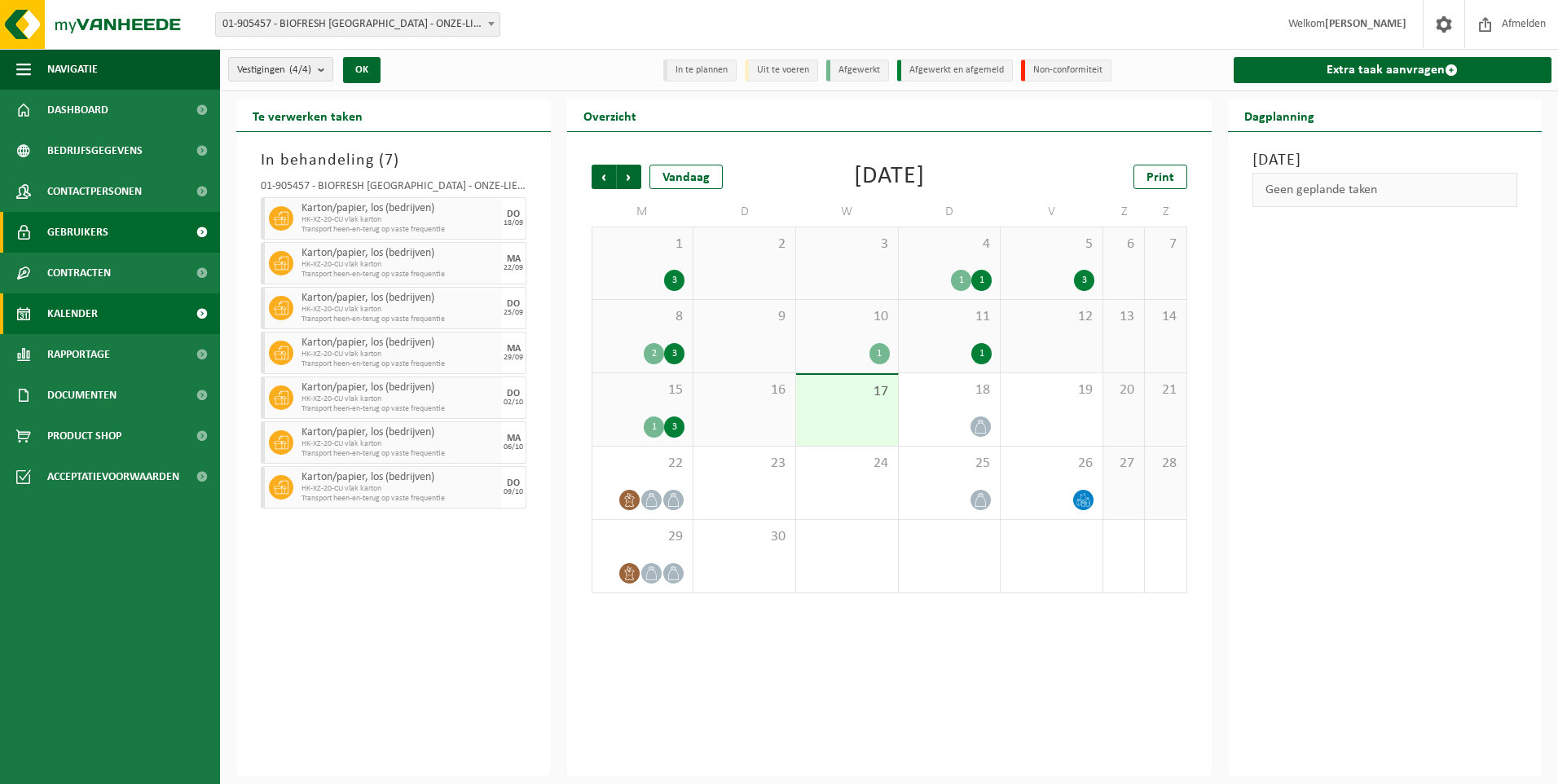
click at [83, 236] on span "Gebruikers" at bounding box center [78, 232] width 61 height 41
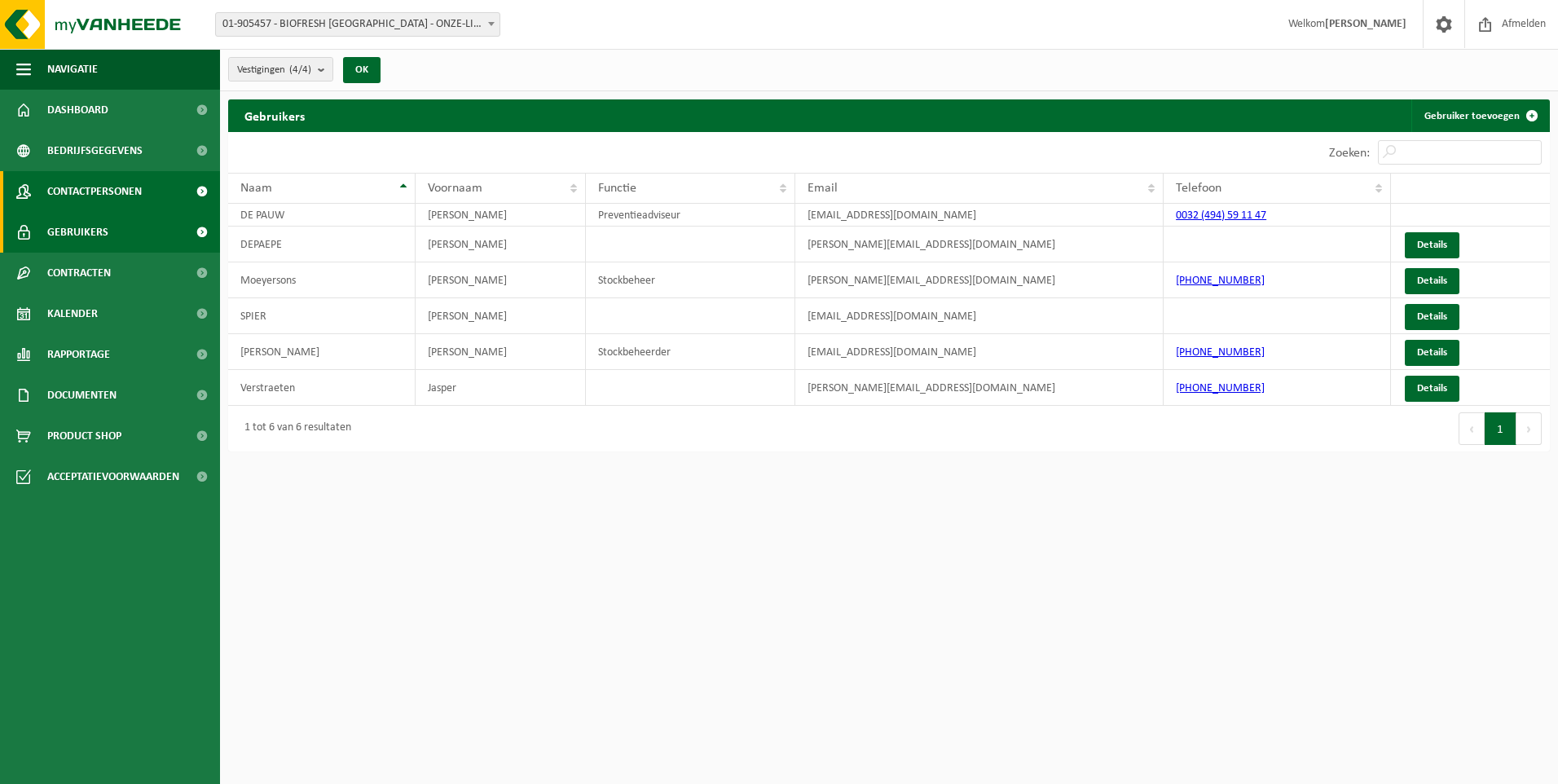
click at [85, 183] on span "Contactpersonen" at bounding box center [94, 191] width 95 height 41
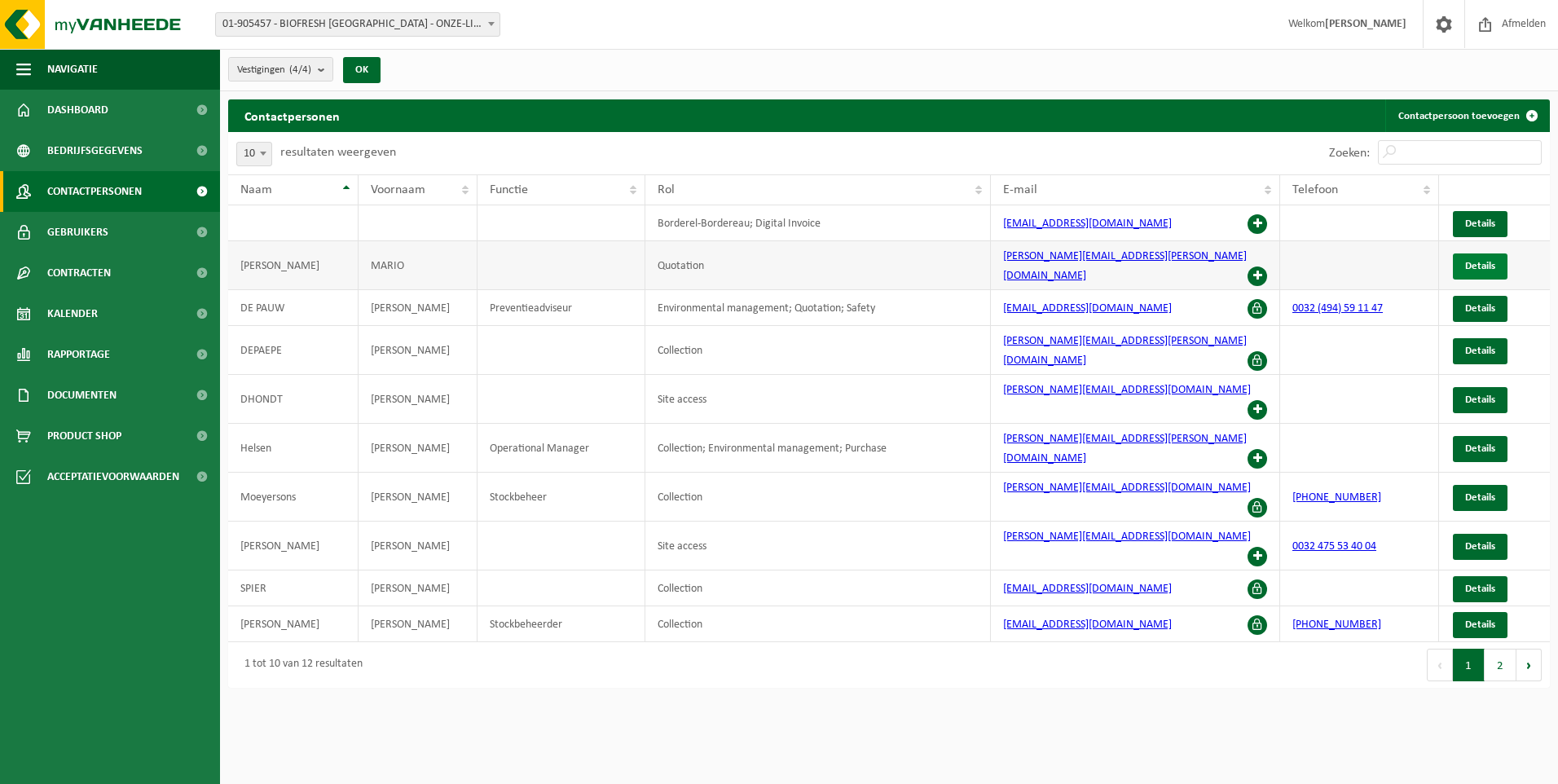
click at [1473, 254] on link "Details" at bounding box center [1479, 266] width 55 height 26
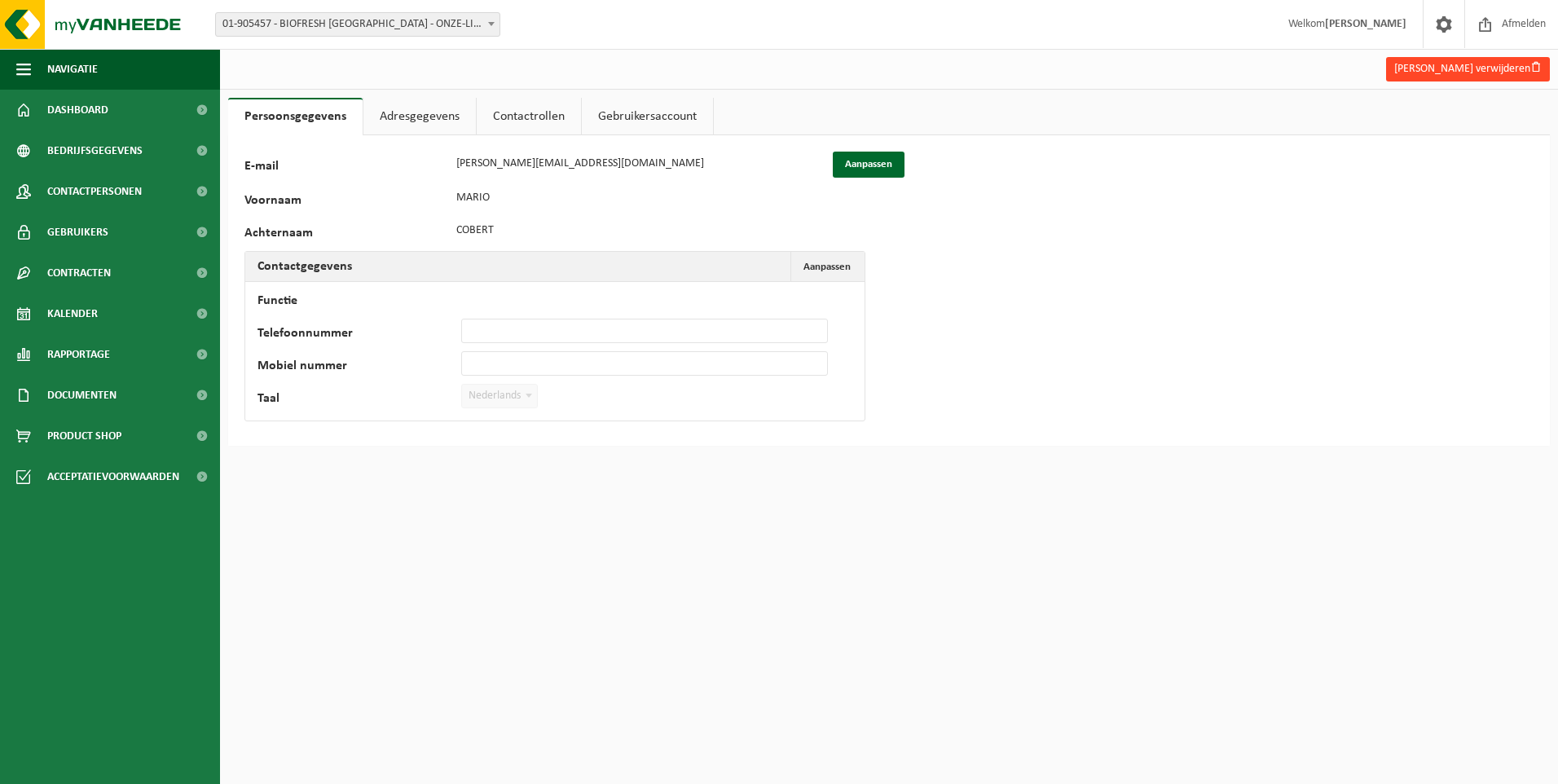
click at [1451, 64] on button "Mario Cobert verwijderen" at bounding box center [1468, 70] width 164 height 25
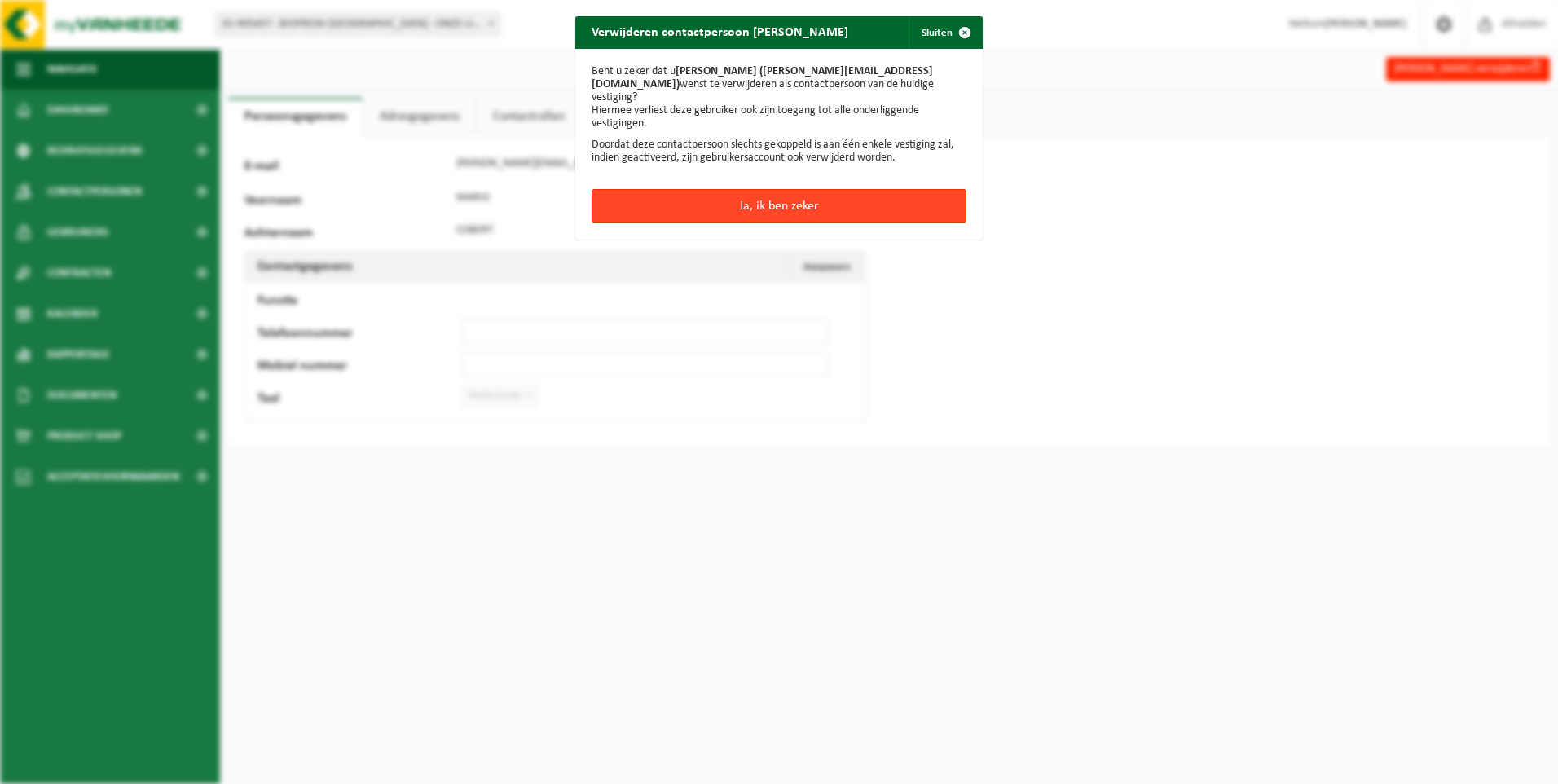
click at [724, 189] on button "Ja, ik ben zeker" at bounding box center [779, 206] width 374 height 34
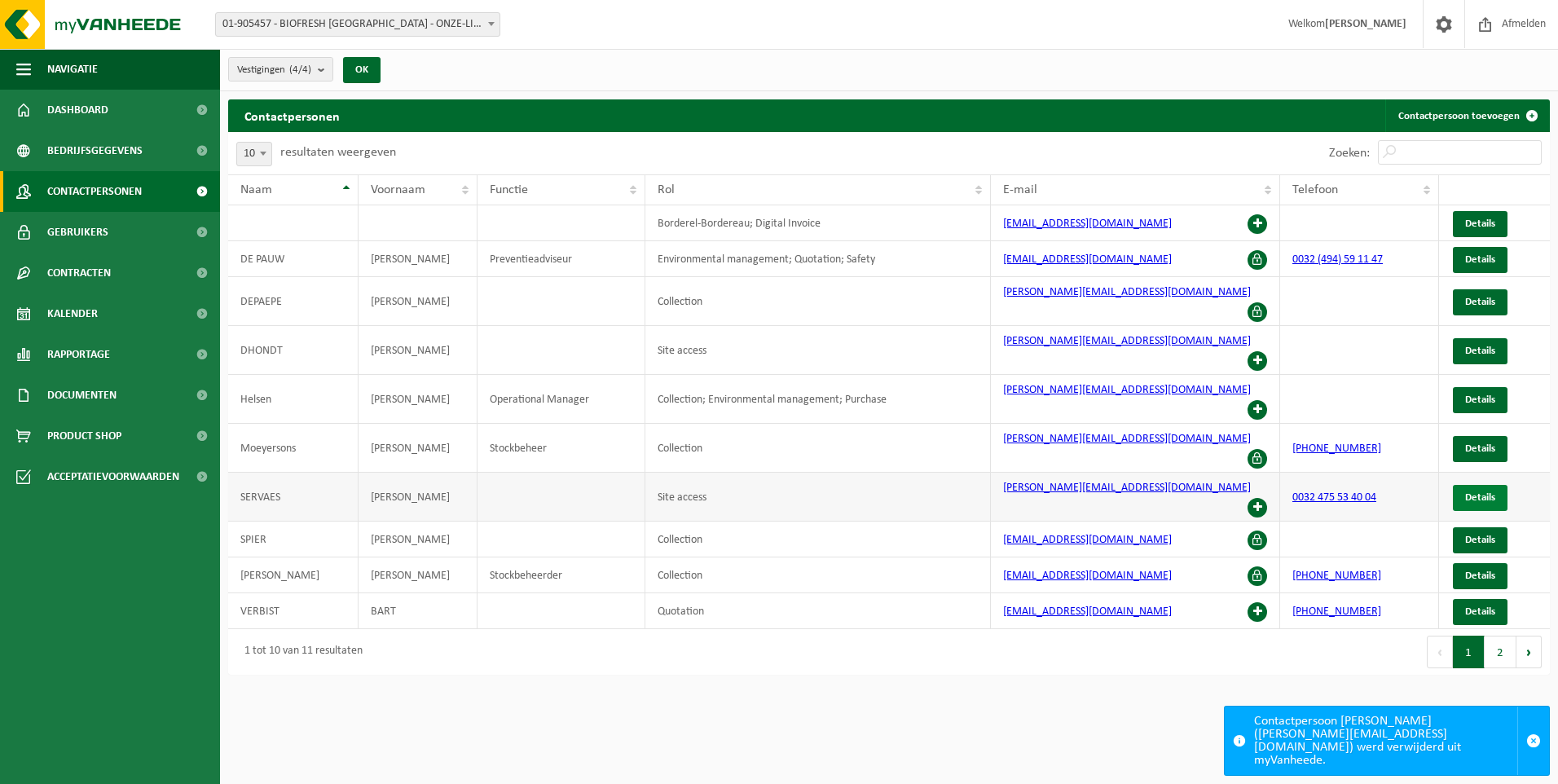
click at [1476, 492] on span "Details" at bounding box center [1479, 497] width 30 height 11
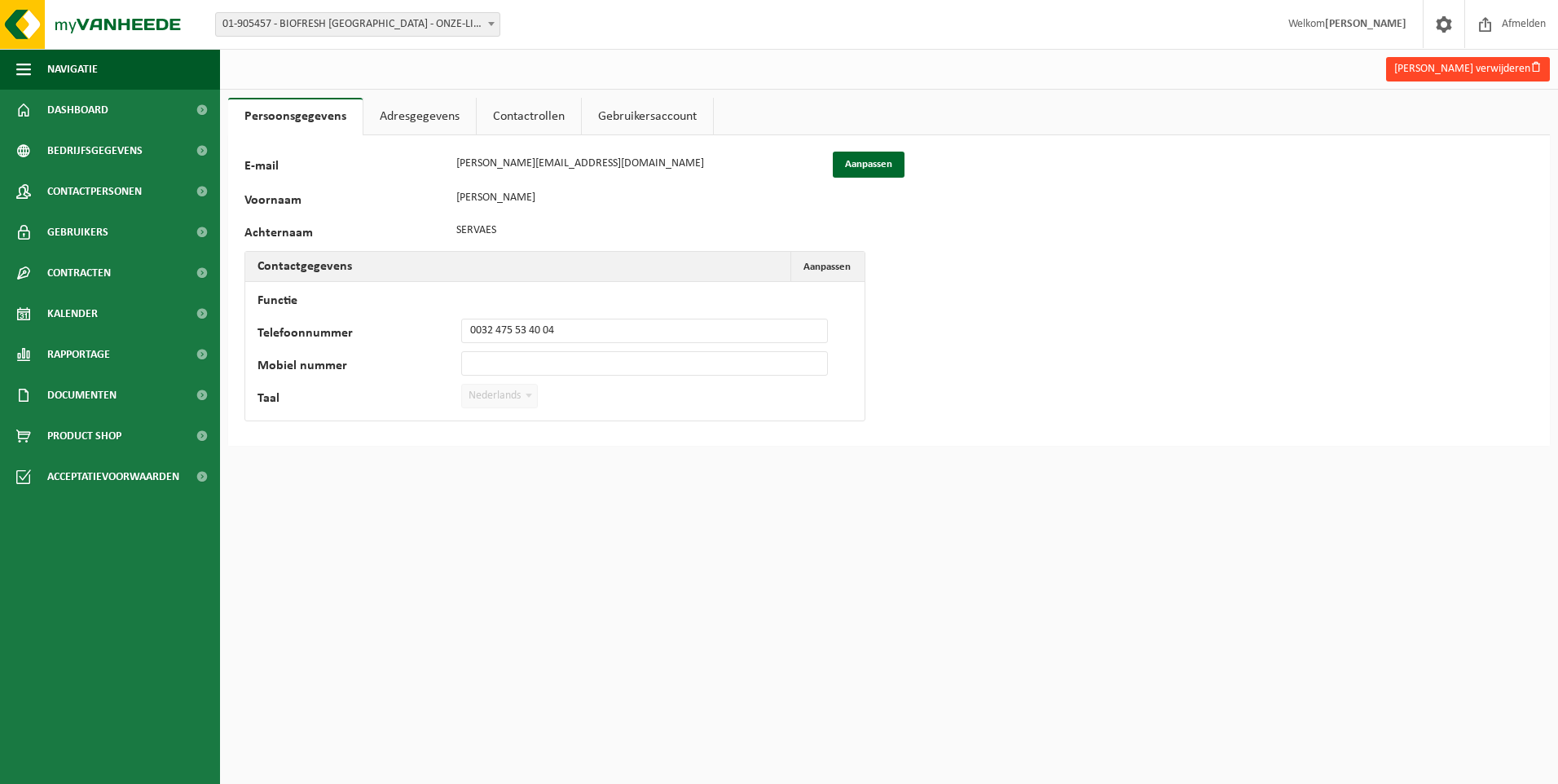
click at [1462, 63] on button "[PERSON_NAME] verwijderen" at bounding box center [1468, 70] width 164 height 25
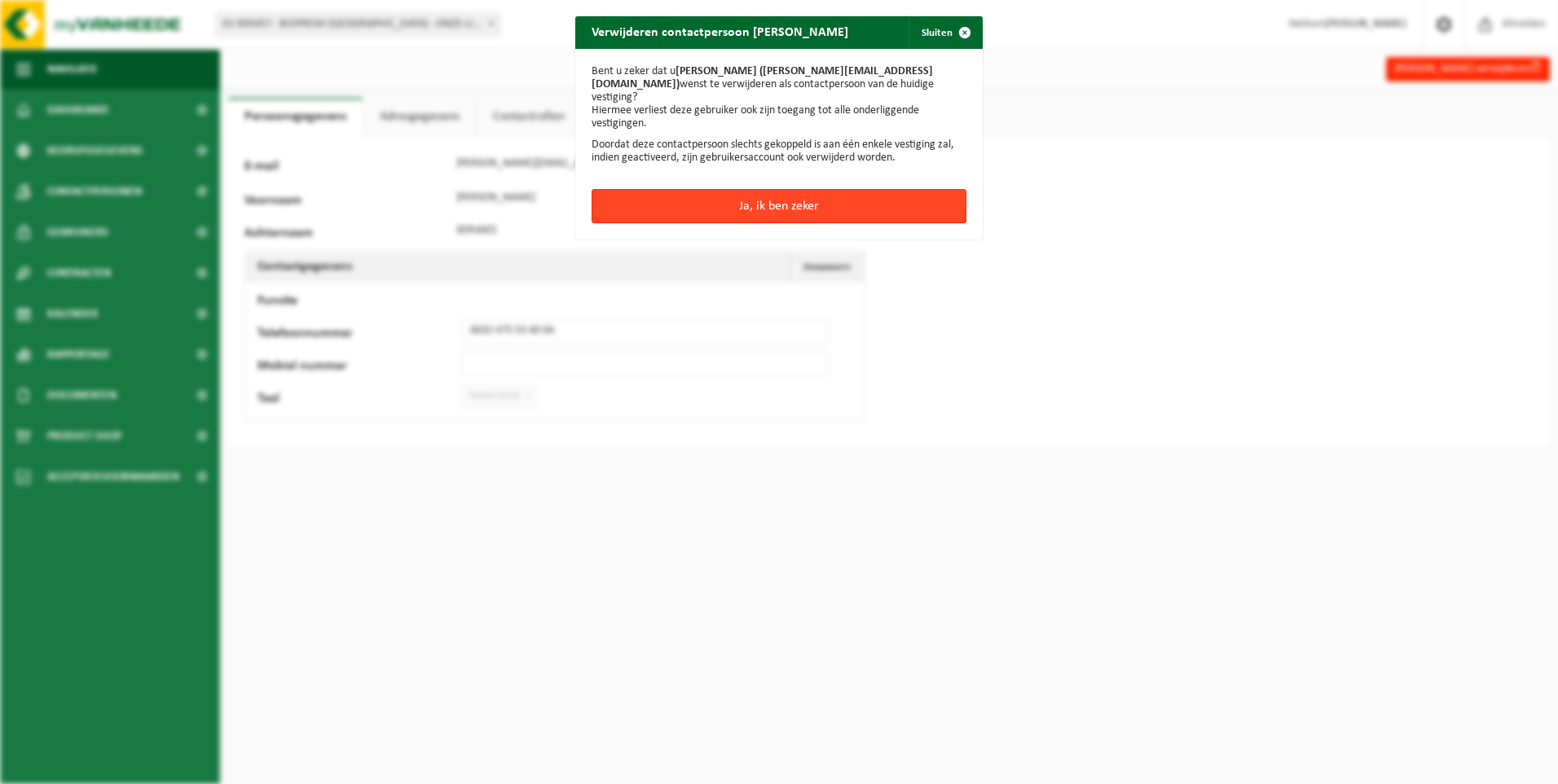
click at [745, 189] on button "Ja, ik ben zeker" at bounding box center [779, 206] width 374 height 34
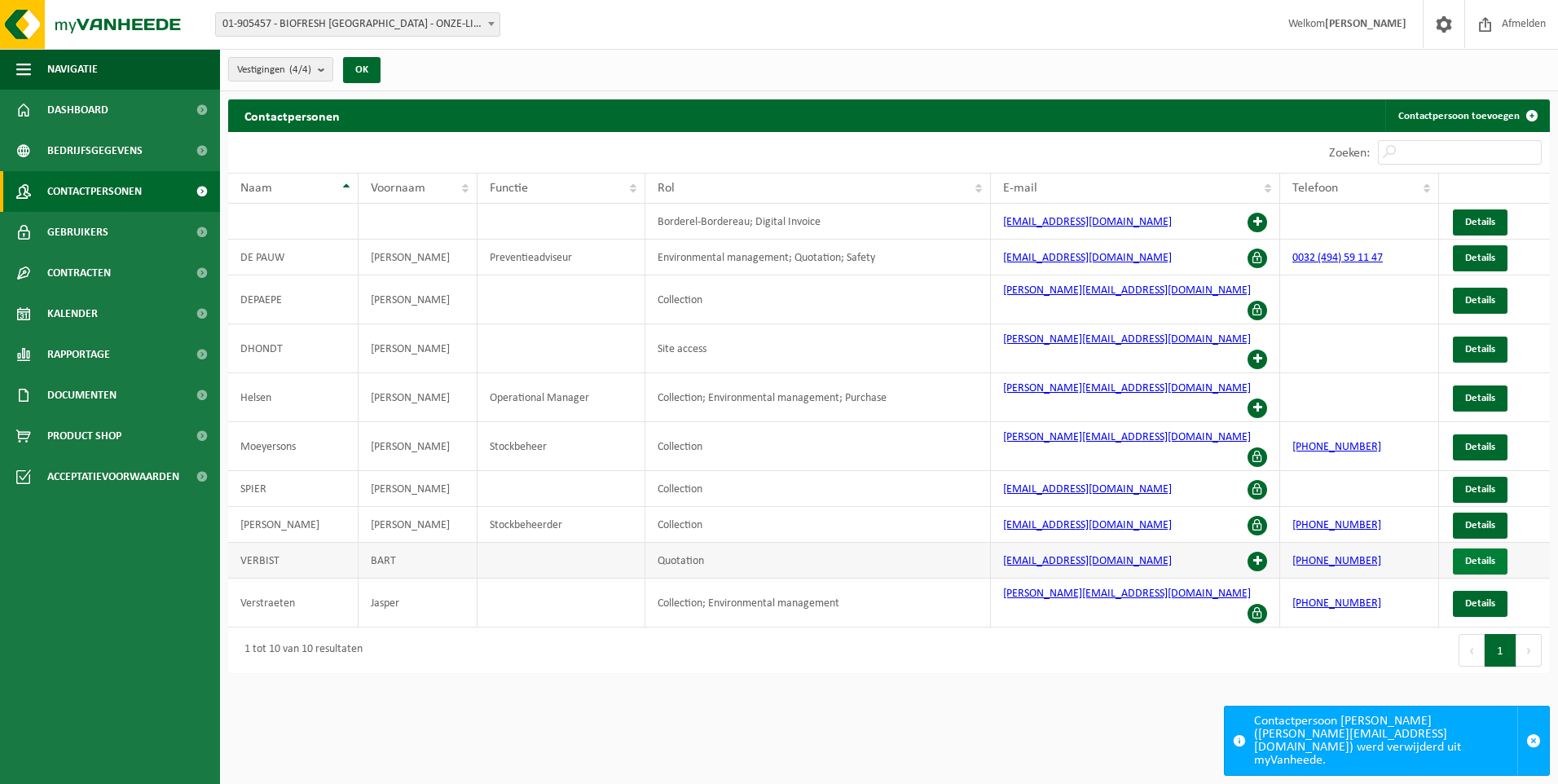
click at [1485, 555] on span "Details" at bounding box center [1479, 560] width 30 height 11
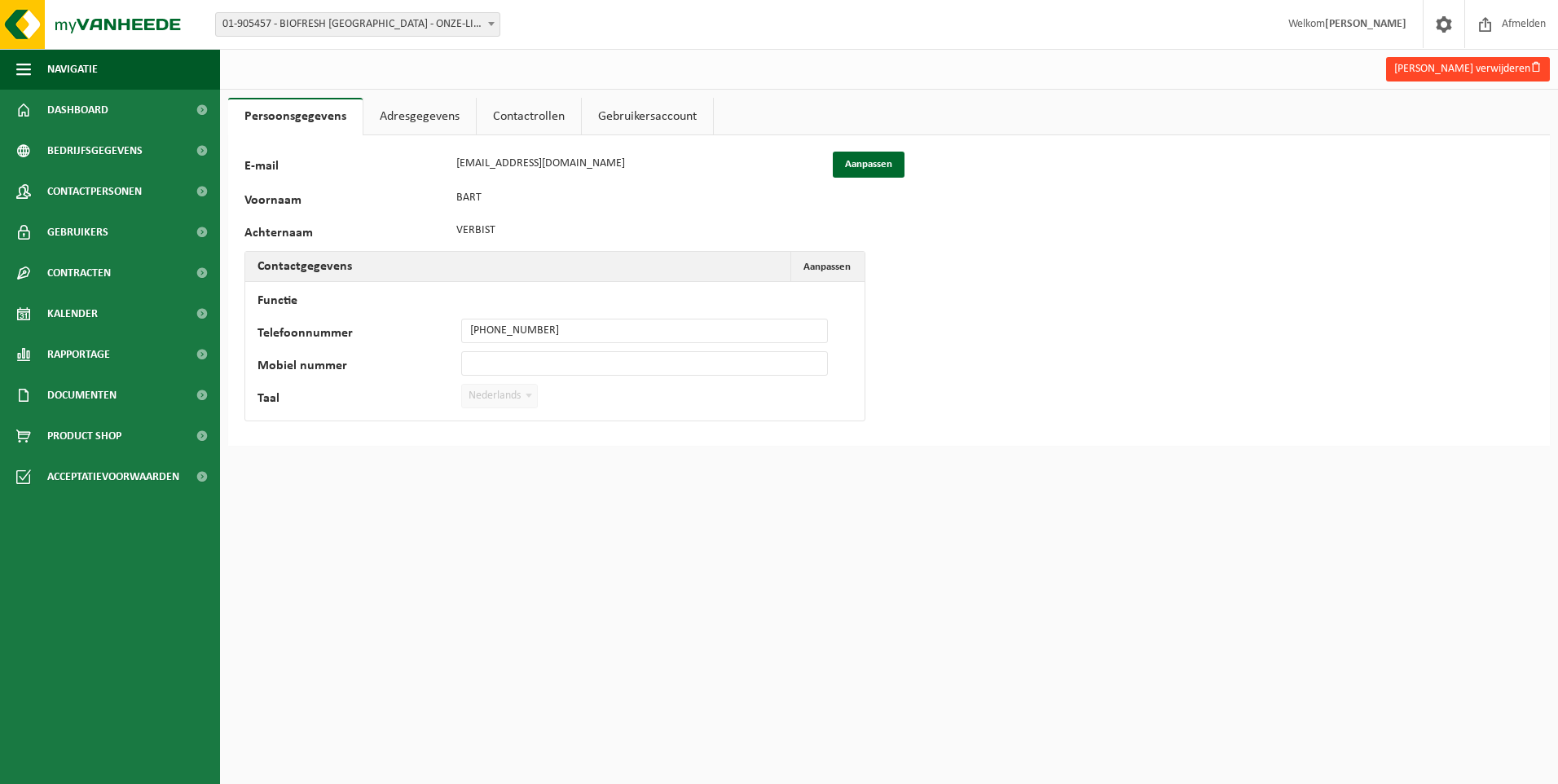
click at [1484, 60] on button "[PERSON_NAME] verwijderen" at bounding box center [1468, 70] width 164 height 25
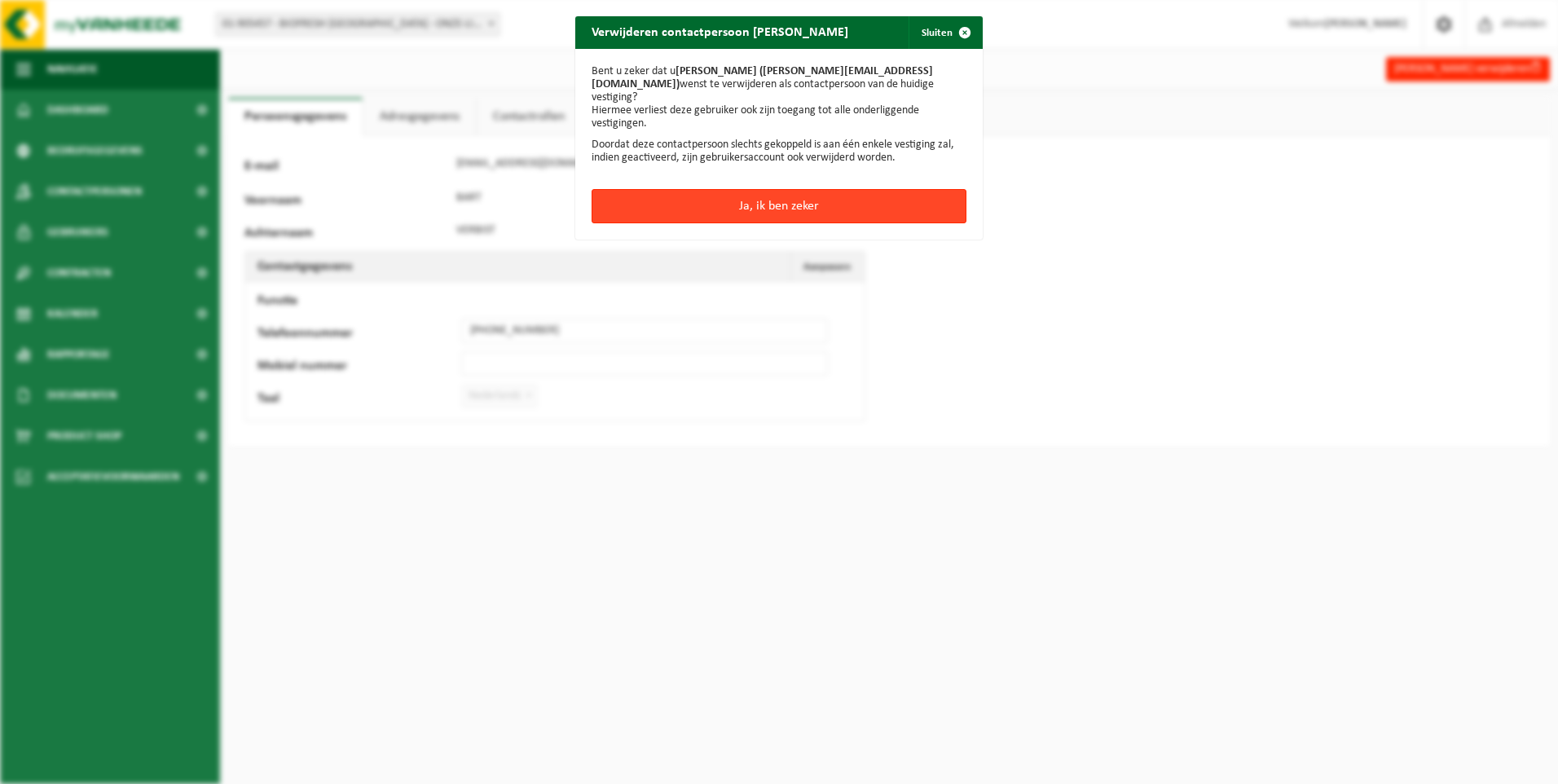
click at [794, 189] on button "Ja, ik ben zeker" at bounding box center [779, 206] width 374 height 34
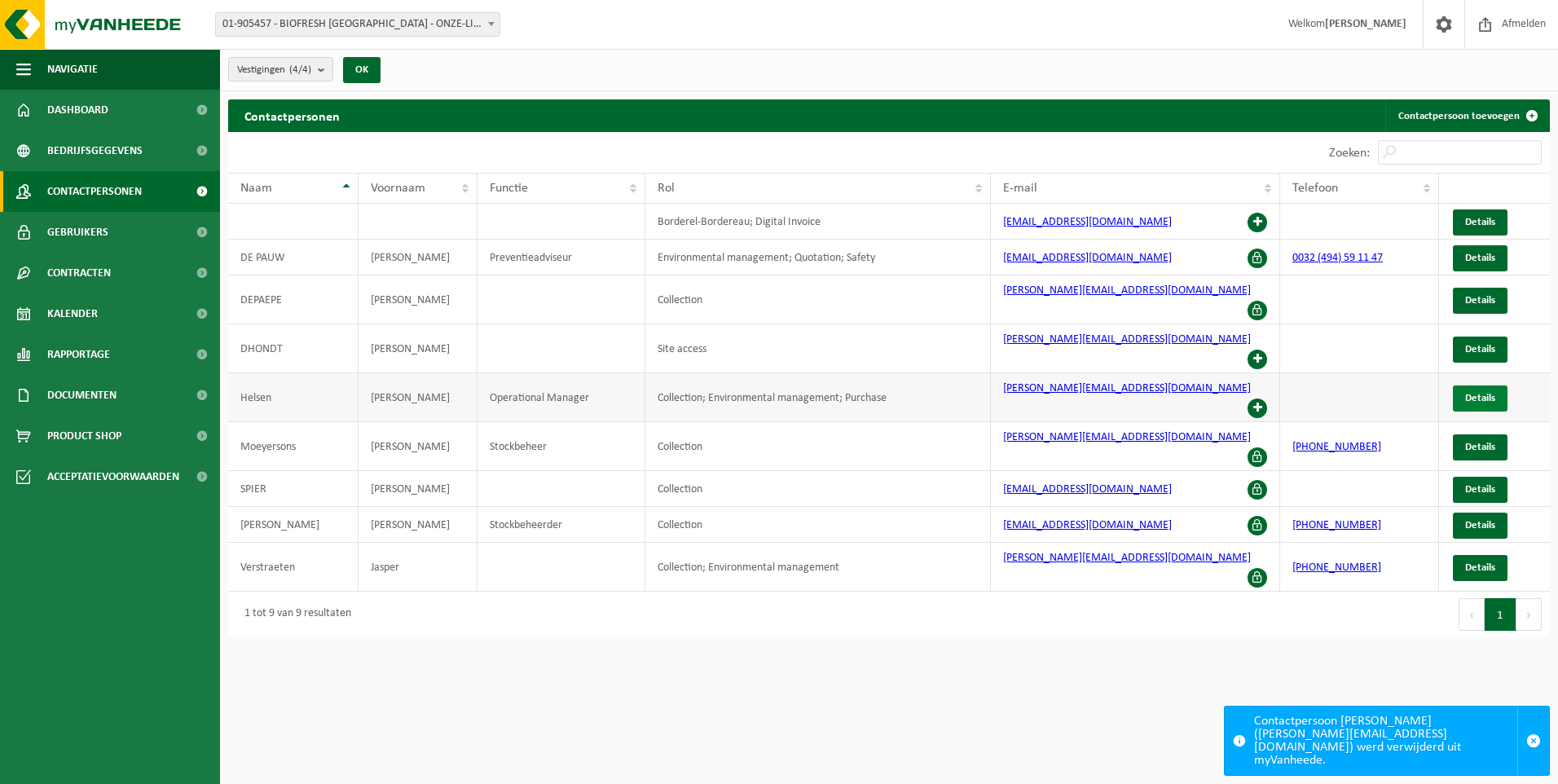
click at [1472, 392] on span "Details" at bounding box center [1479, 397] width 30 height 11
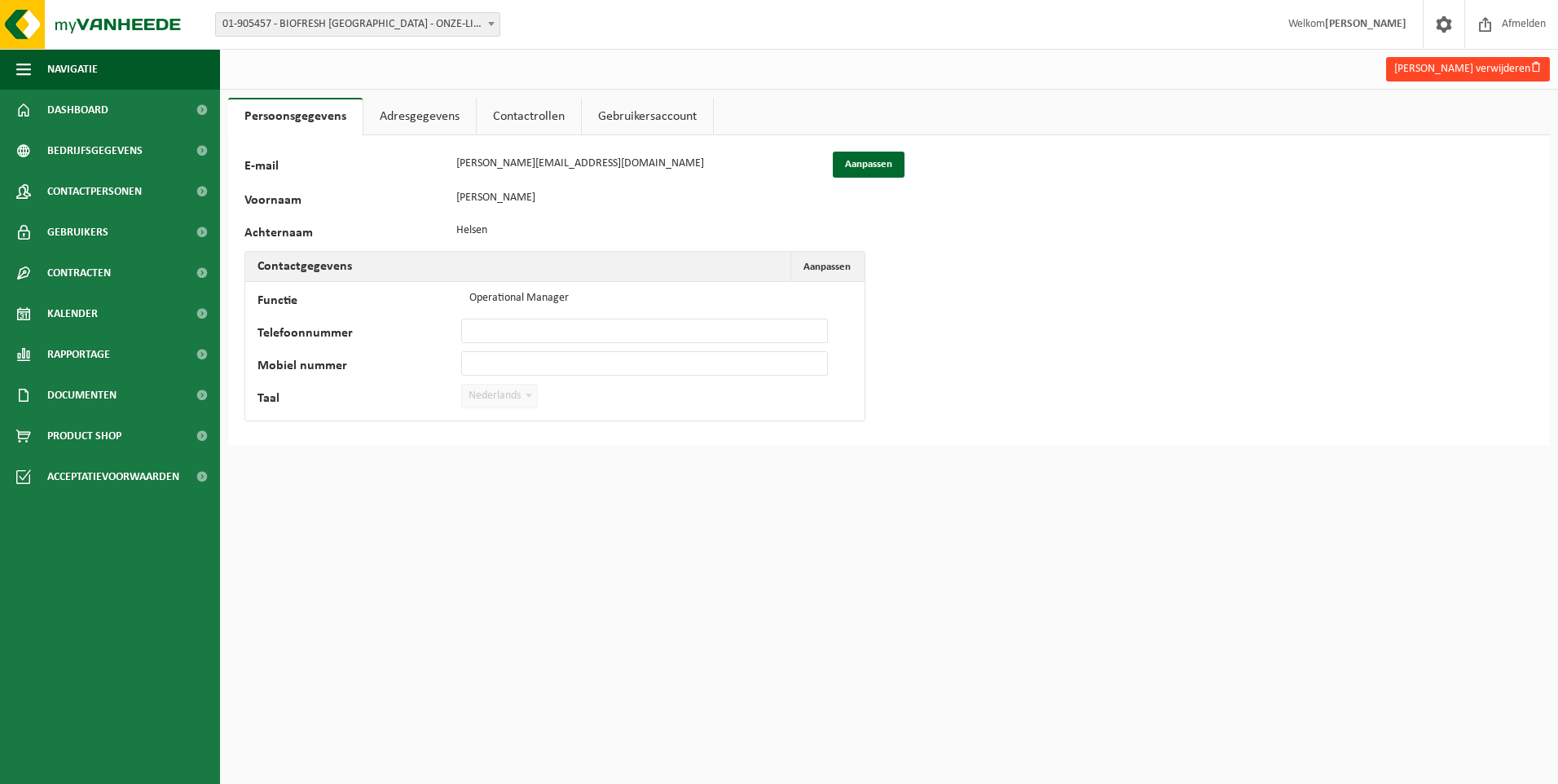
click at [1453, 66] on button "[PERSON_NAME] verwijderen" at bounding box center [1468, 70] width 164 height 25
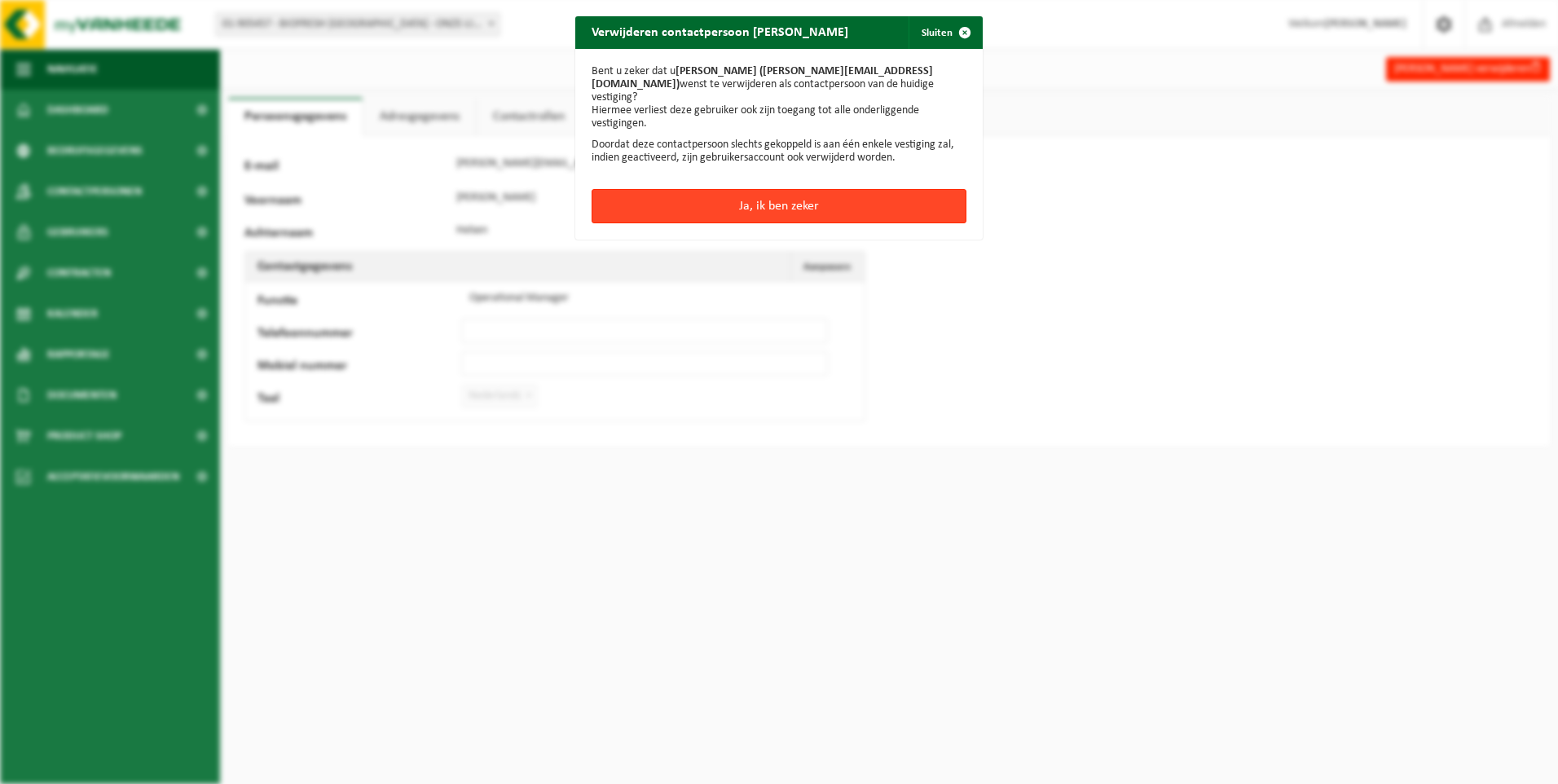
click at [829, 194] on button "Ja, ik ben zeker" at bounding box center [779, 206] width 374 height 34
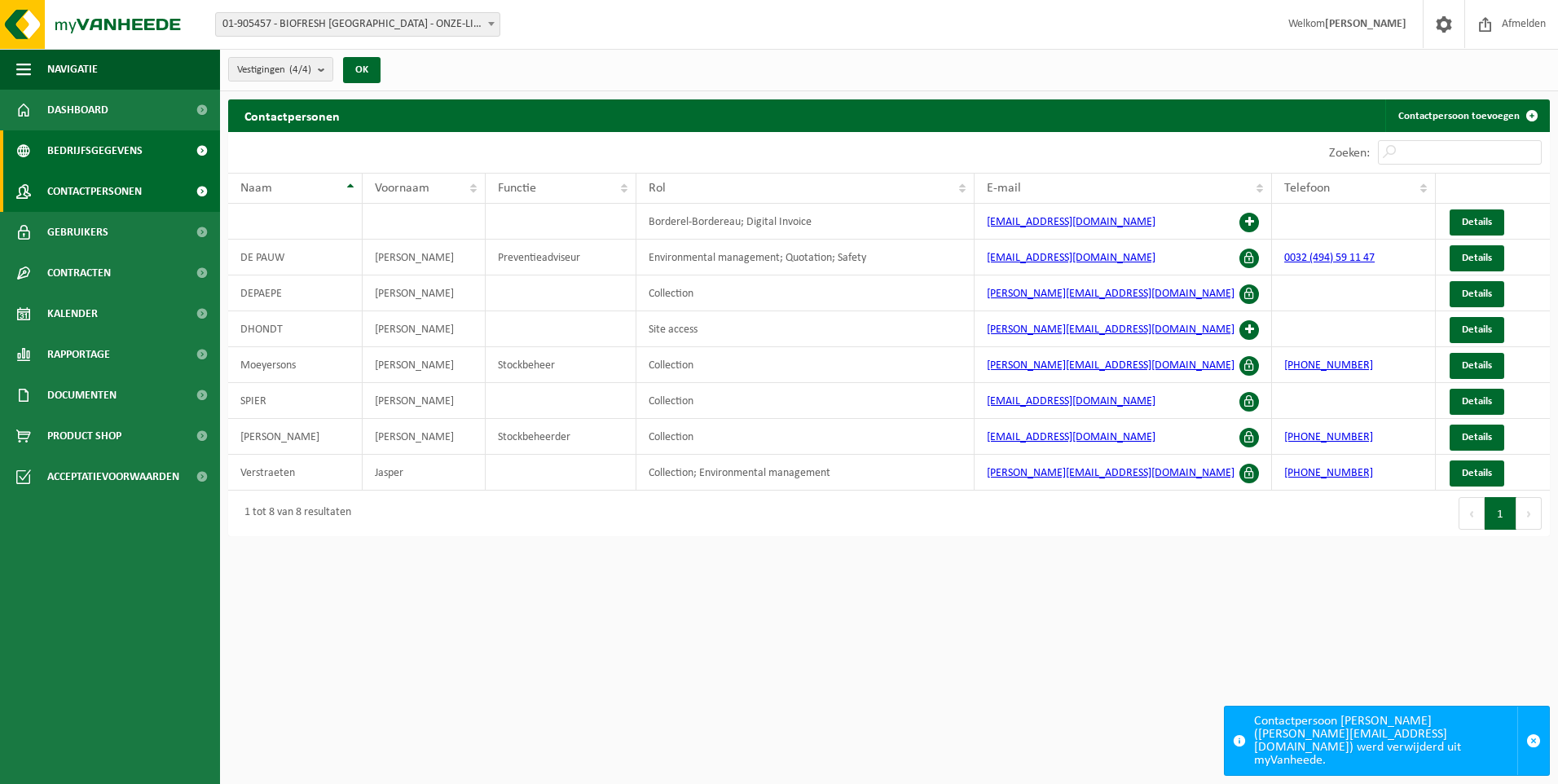
click at [87, 144] on span "Bedrijfsgegevens" at bounding box center [95, 150] width 96 height 41
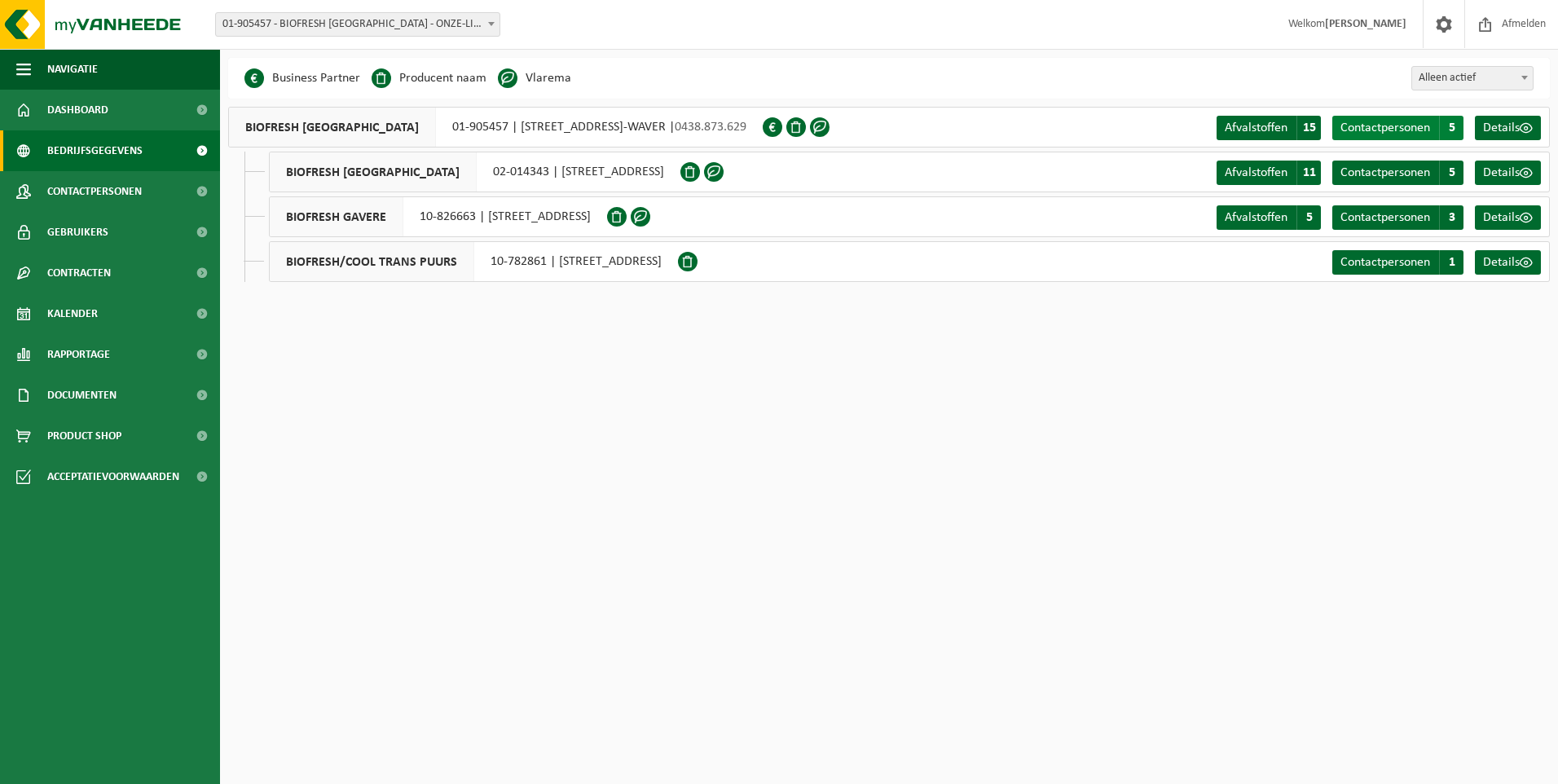
click at [1369, 122] on span "Contactpersonen" at bounding box center [1386, 128] width 90 height 13
click at [1514, 172] on span "Details" at bounding box center [1502, 173] width 36 height 13
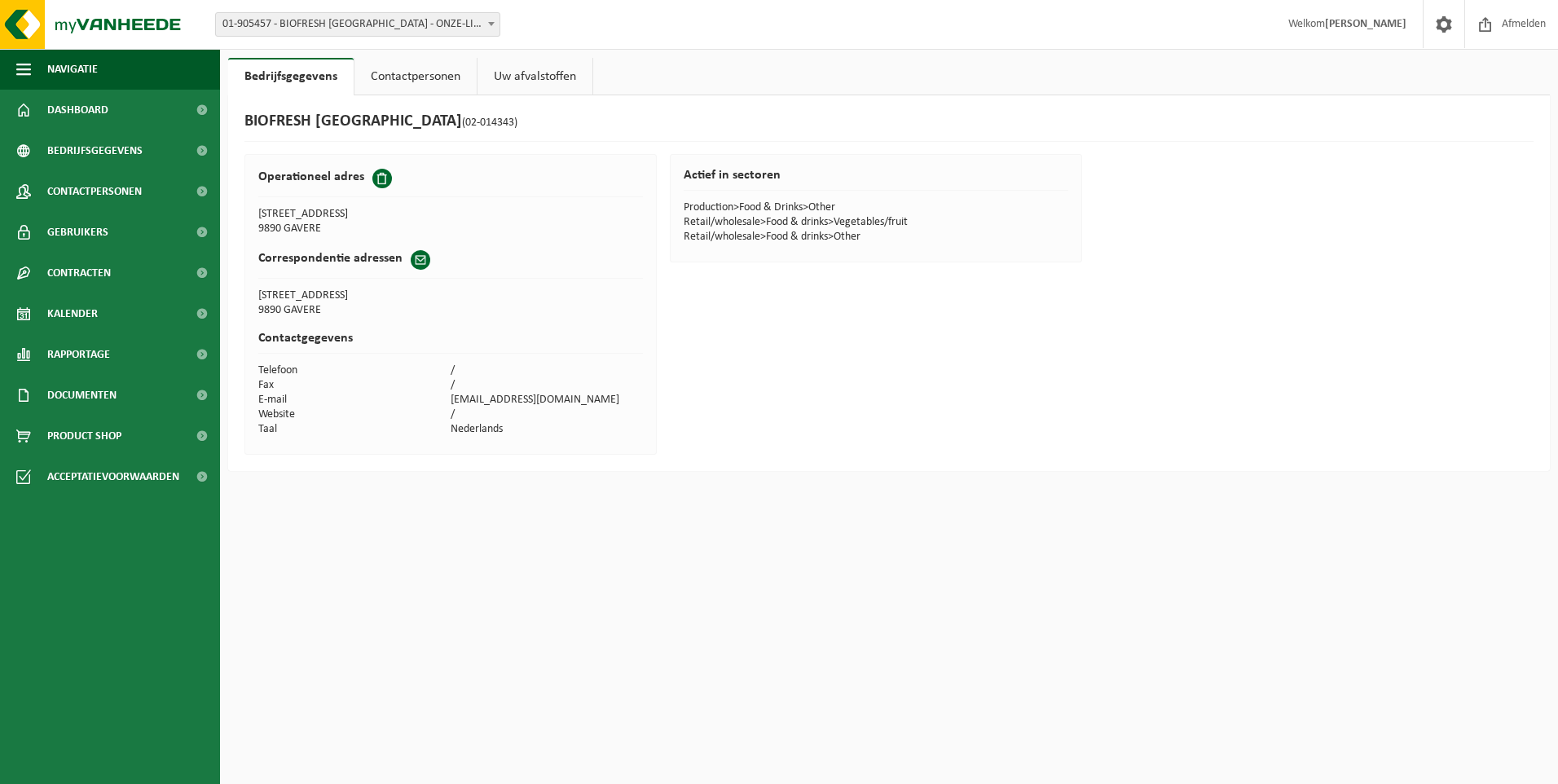
click at [391, 72] on link "Contactpersonen" at bounding box center [416, 76] width 123 height 37
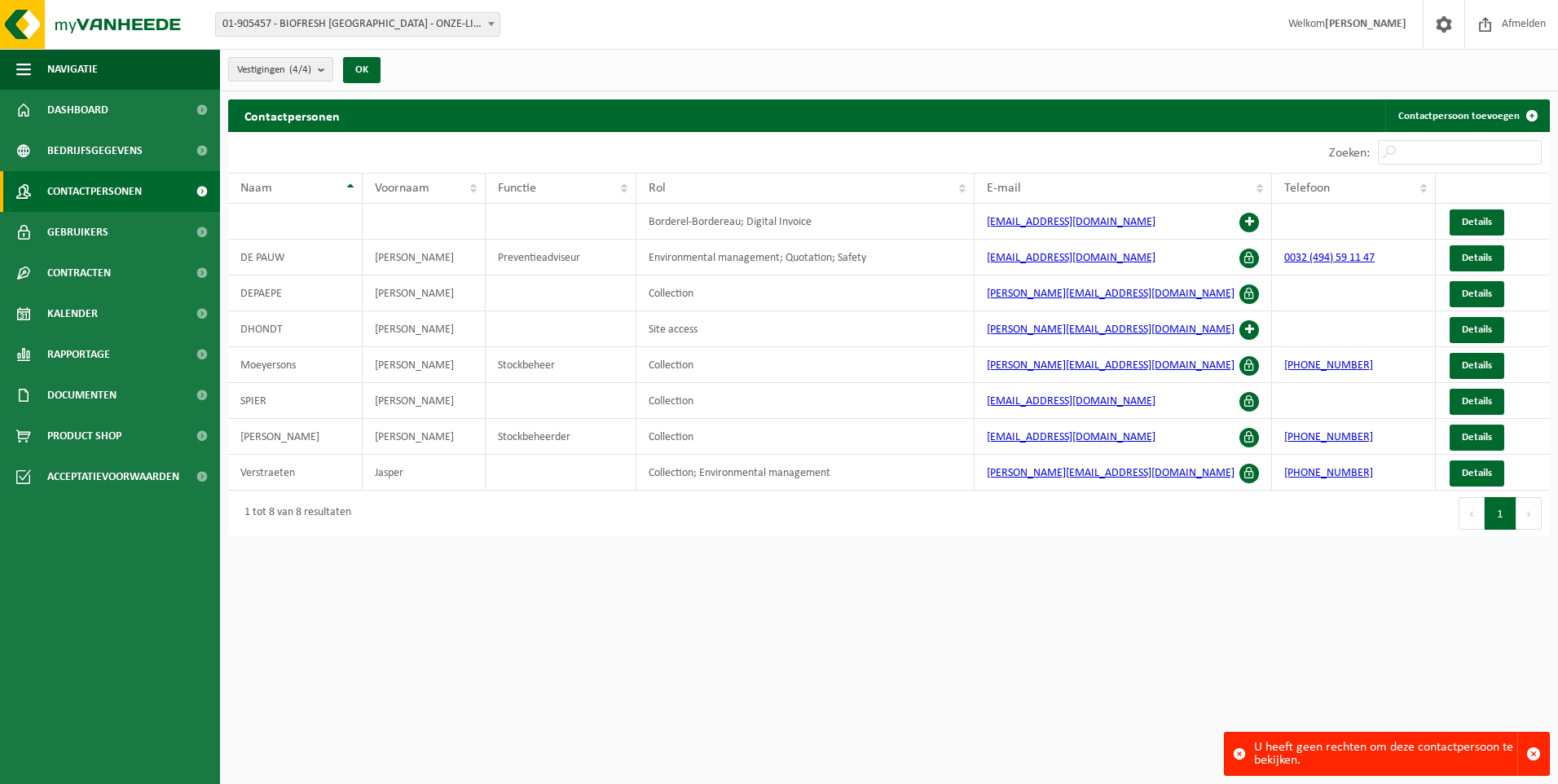
click at [106, 182] on span "Contactpersonen" at bounding box center [94, 191] width 95 height 41
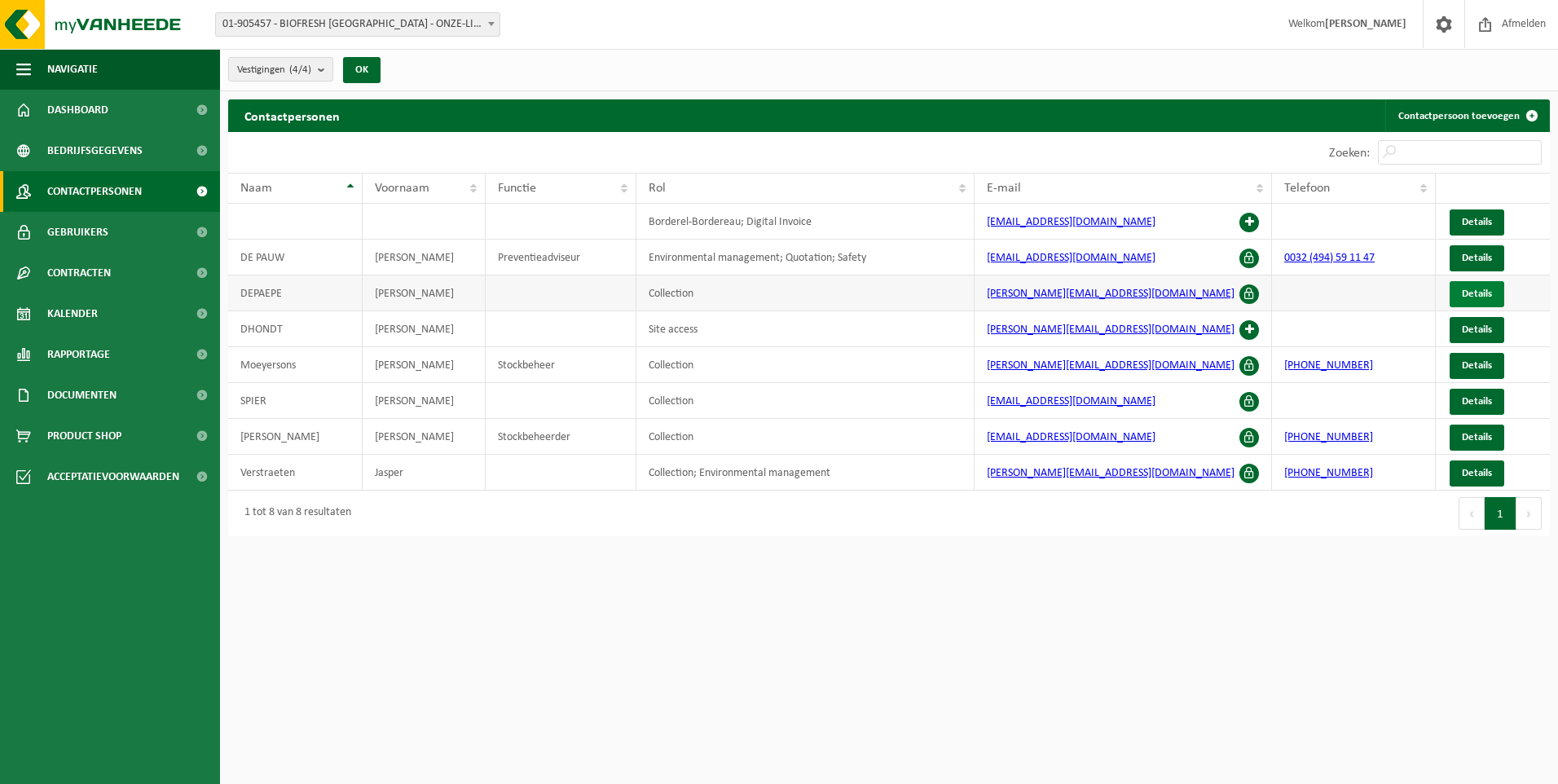
click at [1475, 293] on span "Details" at bounding box center [1477, 293] width 30 height 11
